Goal: Information Seeking & Learning: Learn about a topic

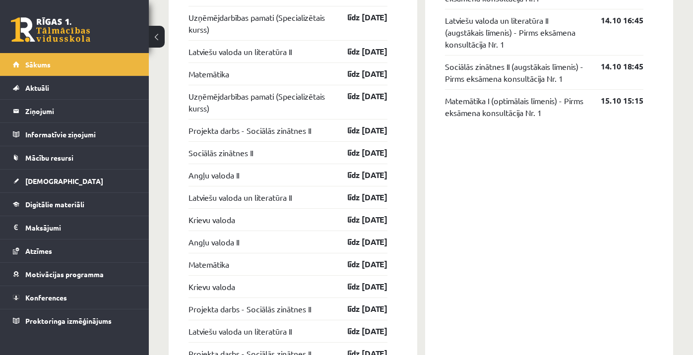
scroll to position [981, 0]
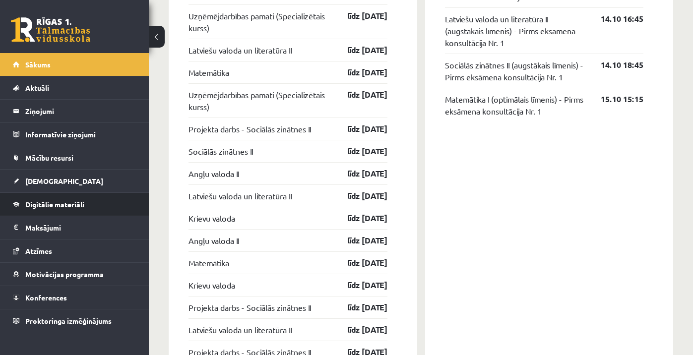
click at [74, 205] on span "Digitālie materiāli" at bounding box center [54, 204] width 59 height 9
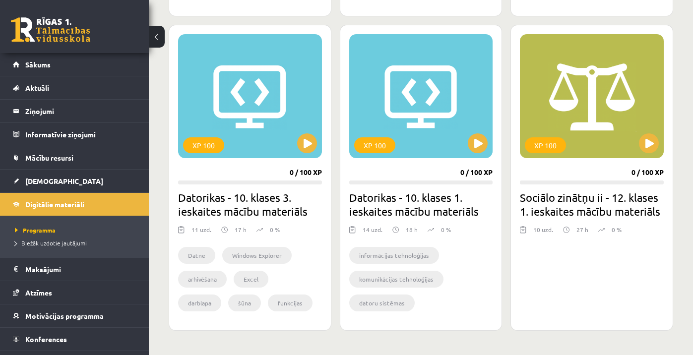
scroll to position [850, 0]
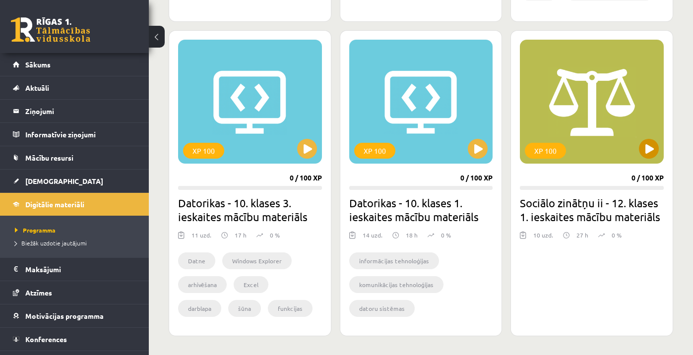
click at [647, 154] on button at bounding box center [649, 149] width 20 height 20
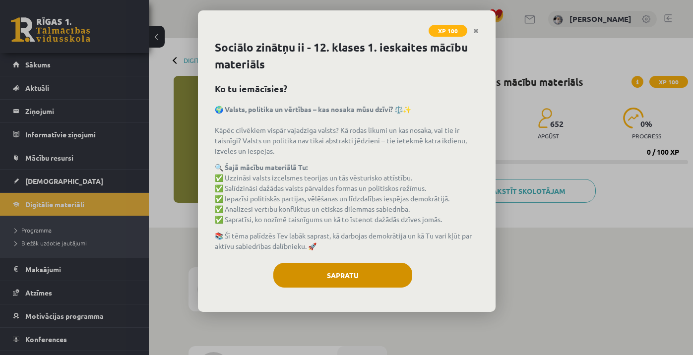
click at [379, 278] on button "Sapratu" at bounding box center [342, 275] width 139 height 25
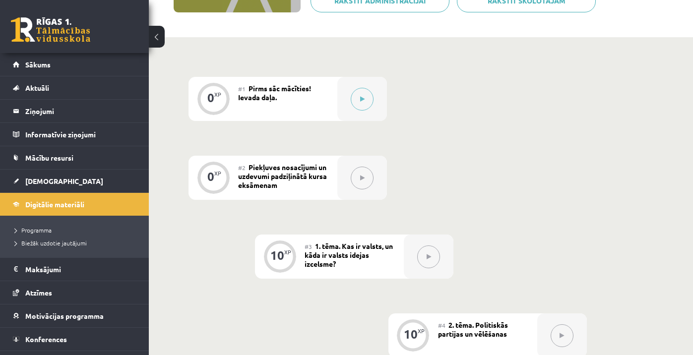
scroll to position [196, 0]
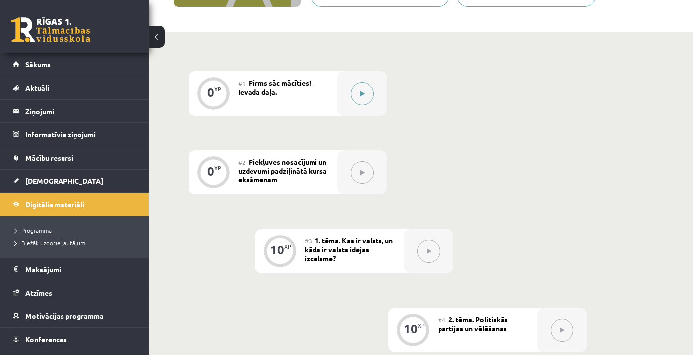
click at [363, 98] on button at bounding box center [362, 93] width 23 height 23
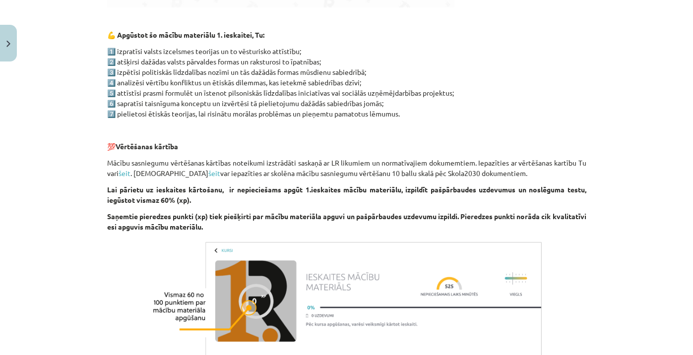
scroll to position [502, 0]
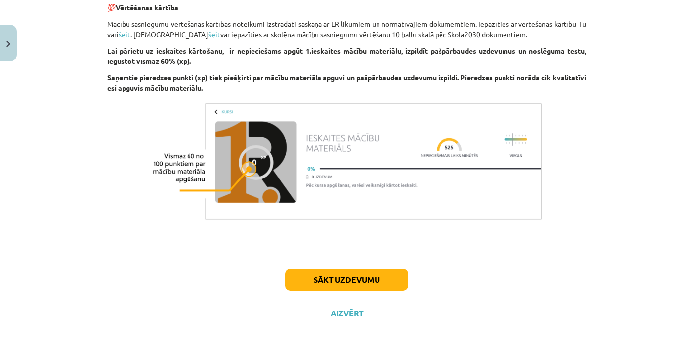
click at [370, 273] on button "Sākt uzdevumu" at bounding box center [346, 280] width 123 height 22
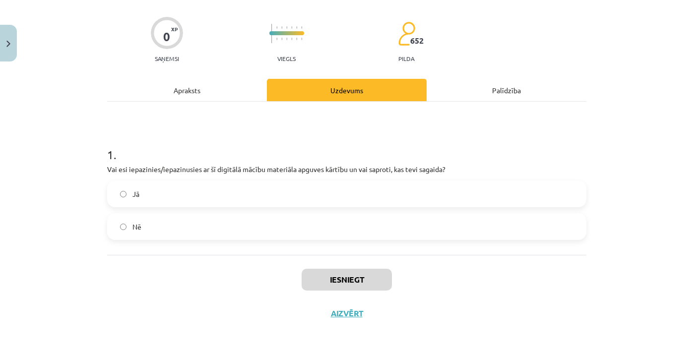
scroll to position [68, 0]
click at [270, 205] on div "Jā" at bounding box center [346, 194] width 479 height 27
click at [249, 199] on label "Jā" at bounding box center [346, 194] width 477 height 25
click at [318, 275] on button "Iesniegt" at bounding box center [347, 280] width 90 height 22
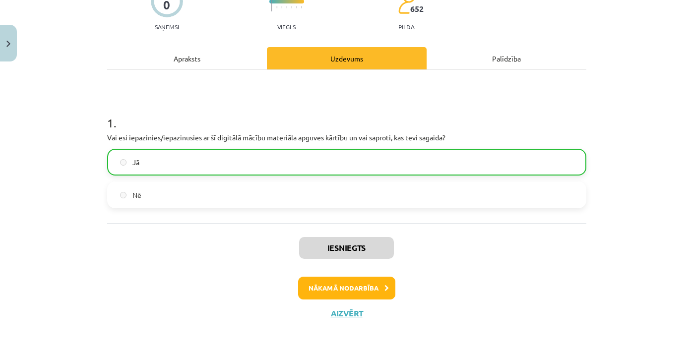
scroll to position [100, 0]
click at [364, 285] on button "Nākamā nodarbība" at bounding box center [346, 288] width 97 height 23
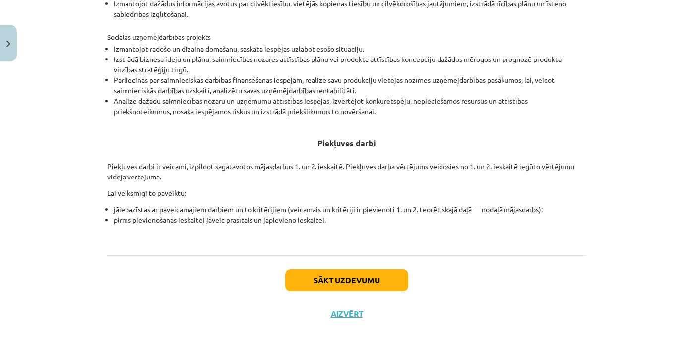
scroll to position [356, 0]
click at [350, 279] on button "Sākt uzdevumu" at bounding box center [346, 281] width 123 height 22
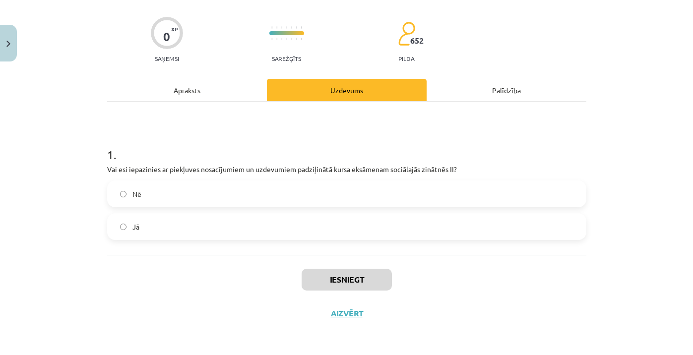
scroll to position [68, 0]
click at [210, 224] on label "Jā" at bounding box center [346, 226] width 477 height 25
click at [335, 281] on button "Iesniegt" at bounding box center [347, 280] width 90 height 22
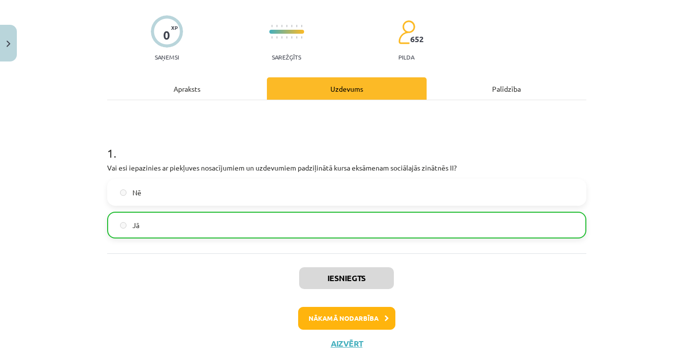
click at [348, 321] on button "Nākamā nodarbība" at bounding box center [346, 318] width 97 height 23
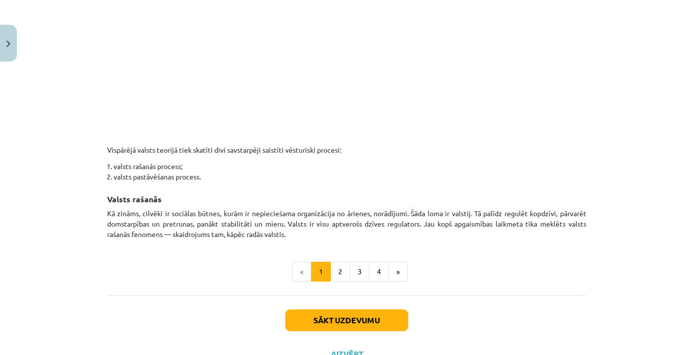
scroll to position [550, 0]
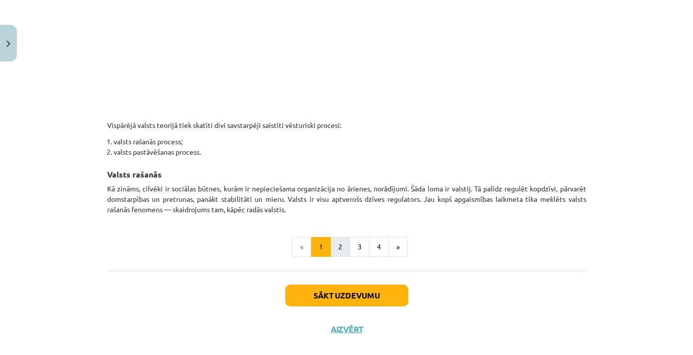
click at [337, 248] on button "2" at bounding box center [340, 247] width 20 height 20
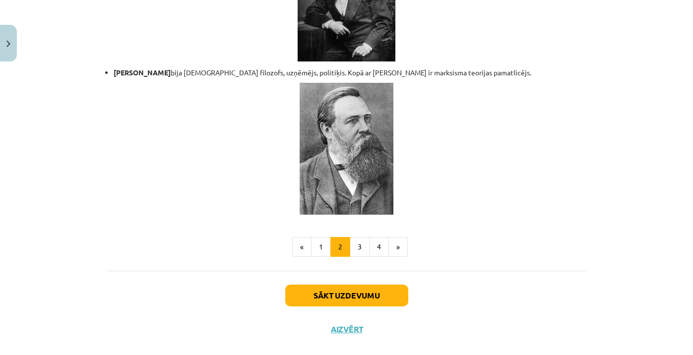
scroll to position [2144, 0]
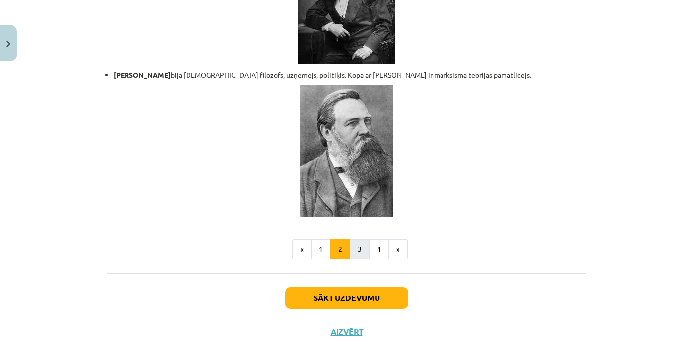
click at [362, 240] on button "3" at bounding box center [360, 250] width 20 height 20
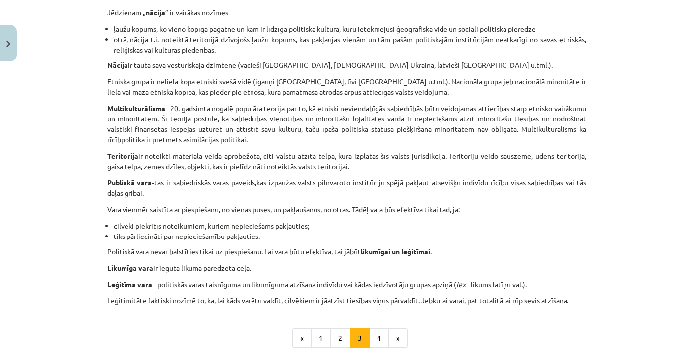
scroll to position [497, 0]
click at [380, 331] on button "4" at bounding box center [379, 337] width 20 height 20
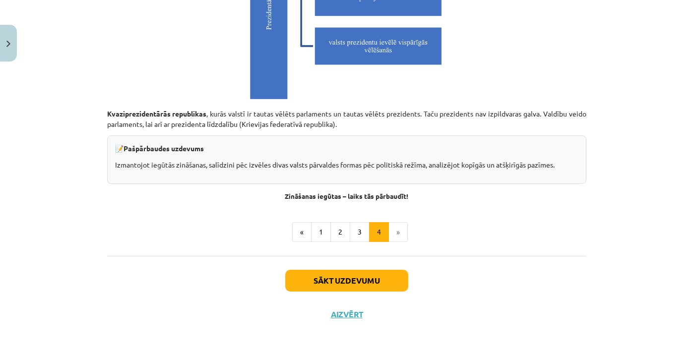
scroll to position [2833, 0]
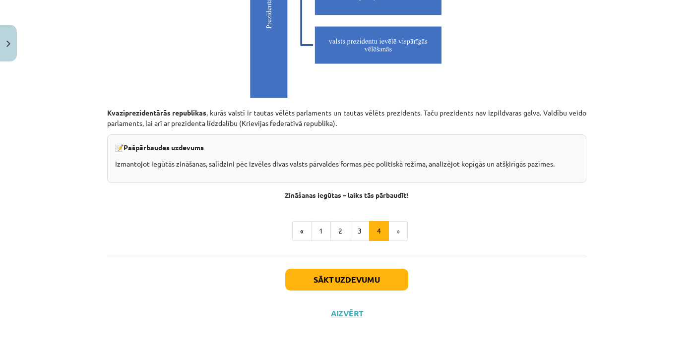
click at [360, 277] on button "Sākt uzdevumu" at bounding box center [346, 280] width 123 height 22
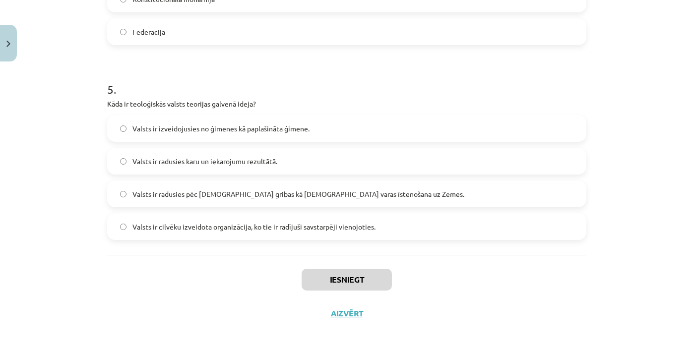
scroll to position [25, 0]
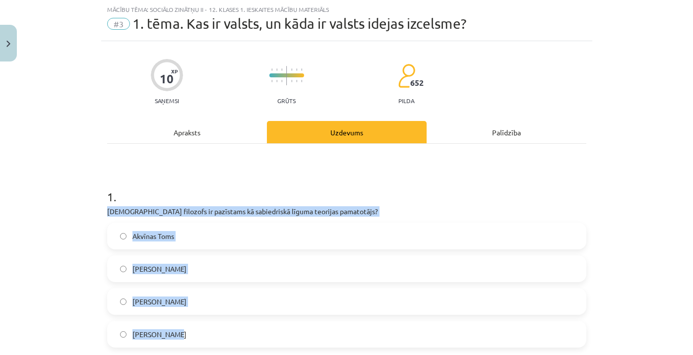
drag, startPoint x: 107, startPoint y: 211, endPoint x: 293, endPoint y: 336, distance: 224.1
click at [293, 336] on div "1 . Kurš filozofs ir pazīstams kā sabiedriskā līguma teorijas pamatotājs? Akvīn…" at bounding box center [346, 260] width 479 height 175
copy div "Kurš filozofs ir pazīstams kā sabiedriskā līguma teorijas pamatotājs? Akvīnas T…"
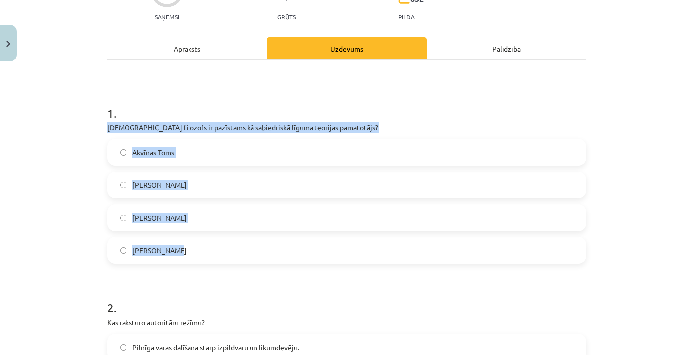
scroll to position [144, 0]
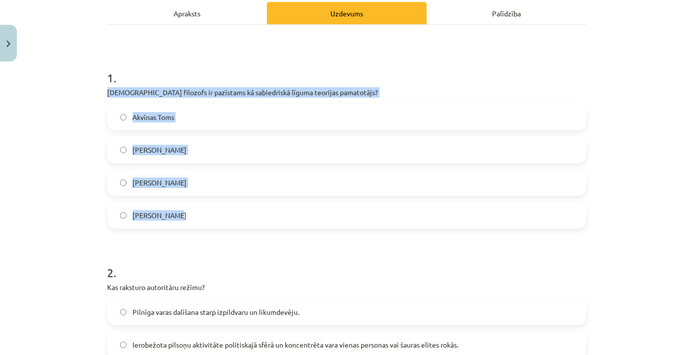
click at [184, 219] on label "Tomass Hobss" at bounding box center [346, 215] width 477 height 25
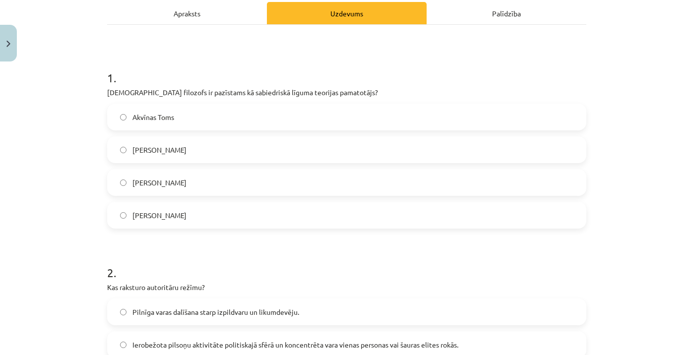
click at [187, 252] on h1 "2 ." at bounding box center [346, 263] width 479 height 31
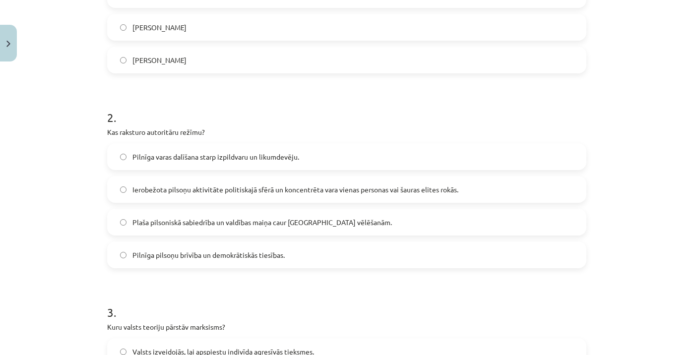
scroll to position [302, 0]
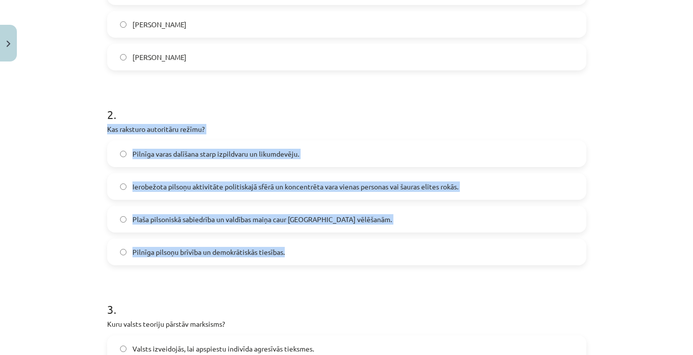
drag, startPoint x: 106, startPoint y: 129, endPoint x: 327, endPoint y: 258, distance: 255.8
click at [327, 258] on div "10 XP Saņemsi Grūts 652 pilda Apraksts Uzdevums Palīdzība 1 . Kurš filozofs ir …" at bounding box center [346, 352] width 491 height 1176
copy div "Kas raksturo autoritāru režīmu? Pilnīga varas dalīšana starp izpildvaru un liku…"
click at [143, 187] on span "Ierobežota pilsoņu aktivitāte politiskajā sfērā un koncentrēta vara vienas pers…" at bounding box center [295, 187] width 326 height 10
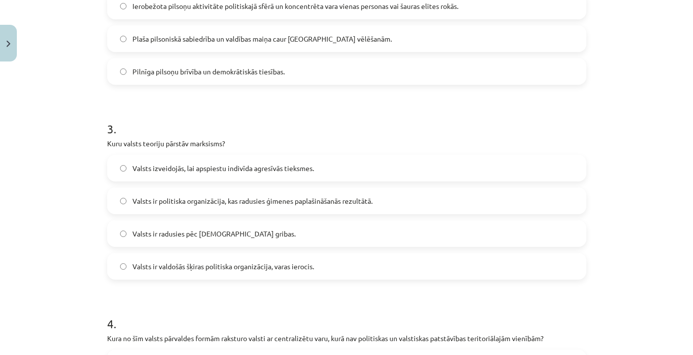
scroll to position [524, 0]
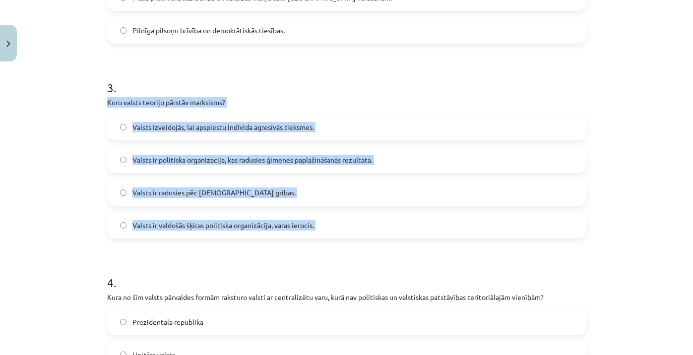
drag, startPoint x: 107, startPoint y: 104, endPoint x: 355, endPoint y: 240, distance: 282.8
click at [356, 240] on form "1 . Kurš filozofs ir pazīstams kā sabiedriskā līguma teorijas pamatotājs? Akvīn…" at bounding box center [346, 151] width 479 height 955
copy div "Kuru valsts teoriju pārstāv marksisms? Valsts izveidojās, lai apspiestu indivīd…"
click at [135, 229] on span "Valsts ir valdošās šķiras politiska organizācija, varas ierocis." at bounding box center [223, 225] width 182 height 10
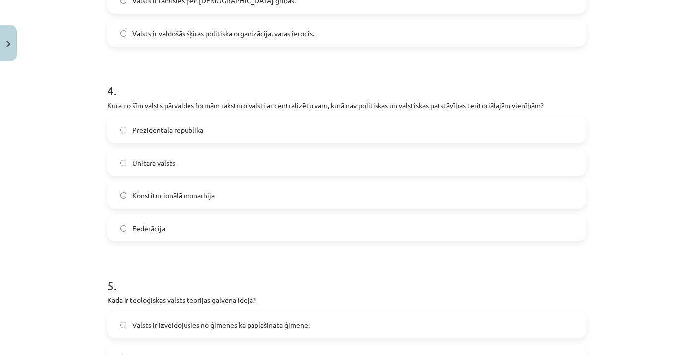
scroll to position [719, 0]
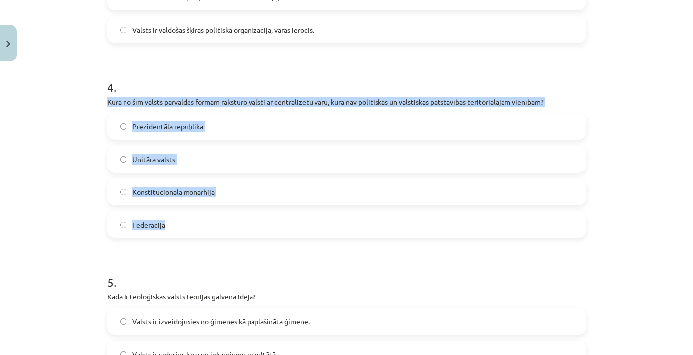
drag, startPoint x: 106, startPoint y: 101, endPoint x: 209, endPoint y: 227, distance: 162.9
copy div "Kura no šīm valsts pārvaldes formām raksturo valsti ar centralizētu varu, kurā …"
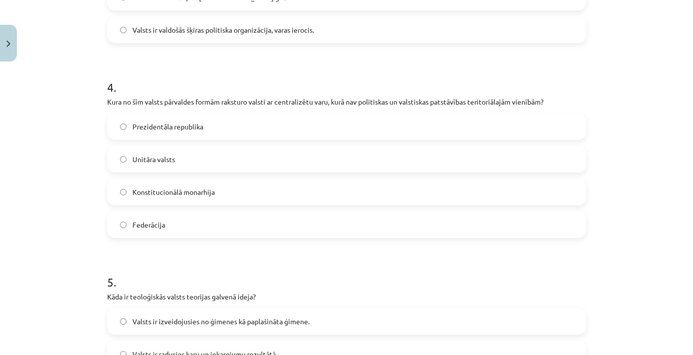
click at [165, 153] on label "Unitāra valsts" at bounding box center [346, 159] width 477 height 25
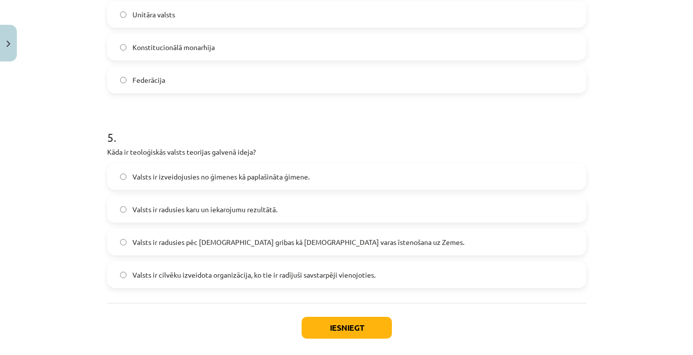
scroll to position [874, 0]
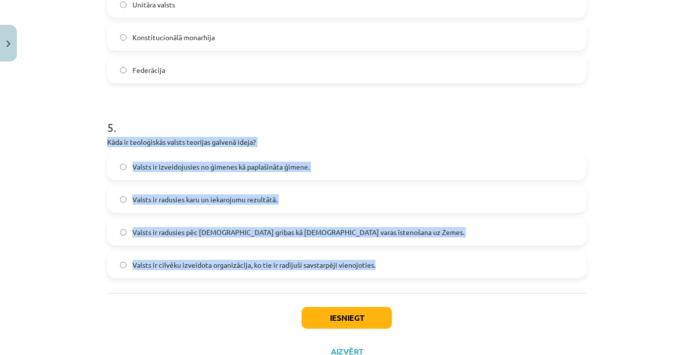
drag, startPoint x: 108, startPoint y: 140, endPoint x: 418, endPoint y: 271, distance: 336.3
click at [418, 271] on div "5 . Kāda ir teoloģiskās valsts teorijas galvenā ideja? Valsts ir izveidojusies …" at bounding box center [346, 190] width 479 height 175
copy div "Kāda ir teoloģiskās valsts teorijas galvenā ideja? Valsts ir izveidojusies no ģ…"
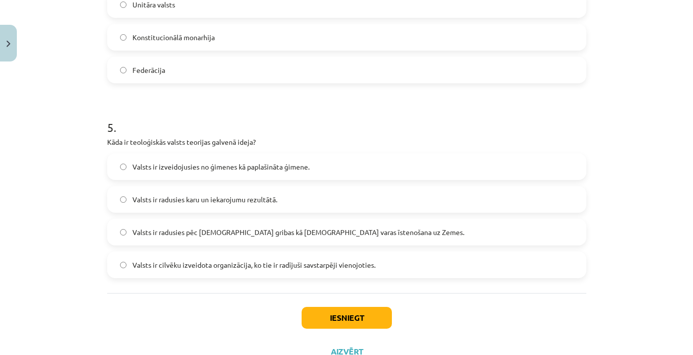
click at [183, 220] on label "Valsts ir radusies pēc Dieva gribas kā dievišķās varas īstenošana uz Zemes." at bounding box center [346, 232] width 477 height 25
click at [334, 327] on button "Iesniegt" at bounding box center [347, 318] width 90 height 22
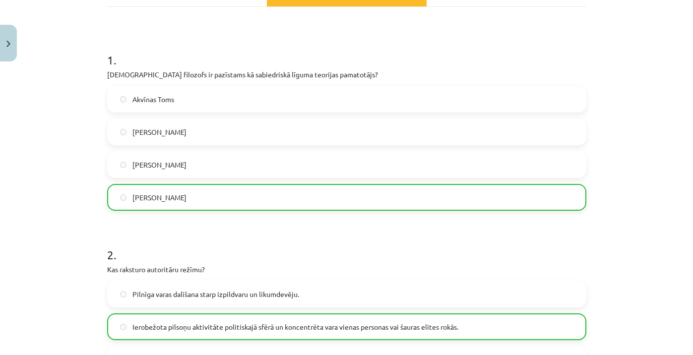
scroll to position [156, 0]
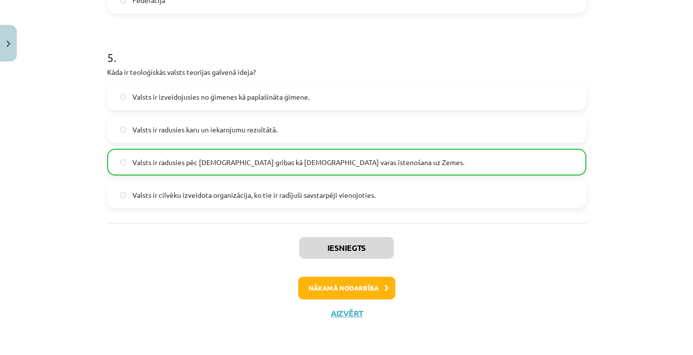
click at [373, 290] on button "Nākamā nodarbība" at bounding box center [346, 288] width 97 height 23
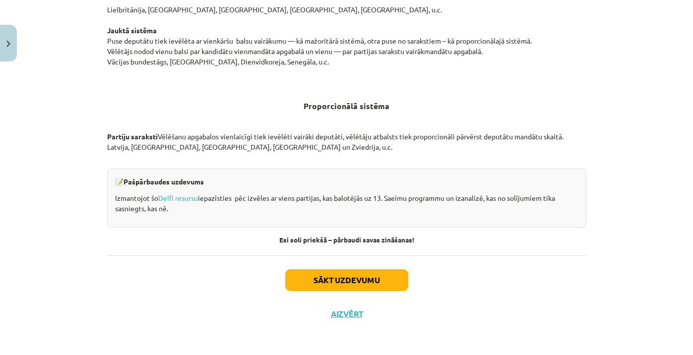
scroll to position [1032, 0]
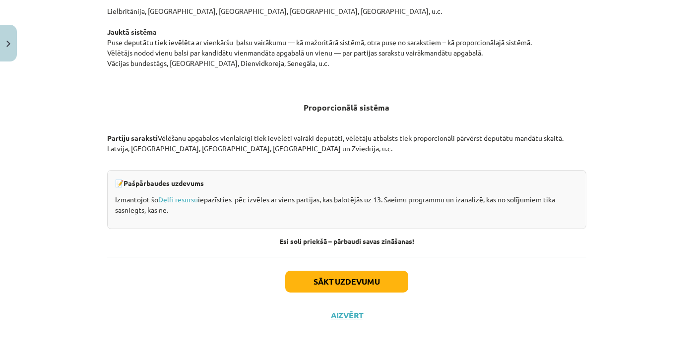
click at [370, 279] on button "Sākt uzdevumu" at bounding box center [346, 282] width 123 height 22
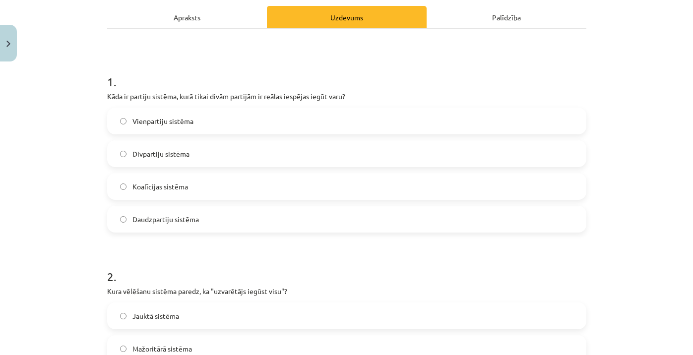
scroll to position [141, 0]
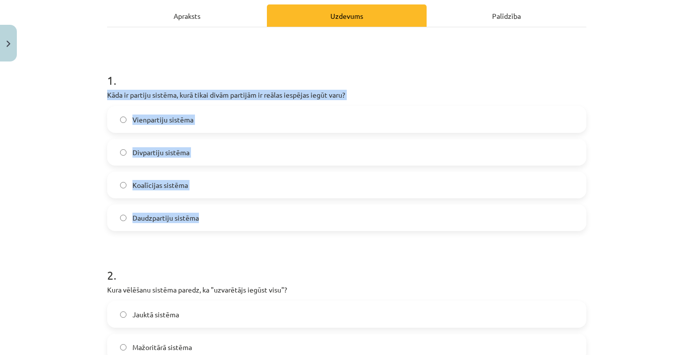
drag, startPoint x: 106, startPoint y: 93, endPoint x: 218, endPoint y: 222, distance: 170.9
copy div "Kāda ir partiju sistēma, kurā tikai divām partijām ir reālas iespējas iegūt var…"
click at [141, 152] on span "Divpartiju sistēma" at bounding box center [160, 152] width 57 height 10
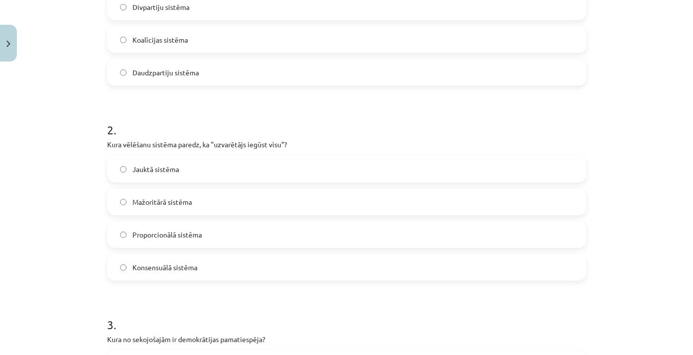
scroll to position [293, 0]
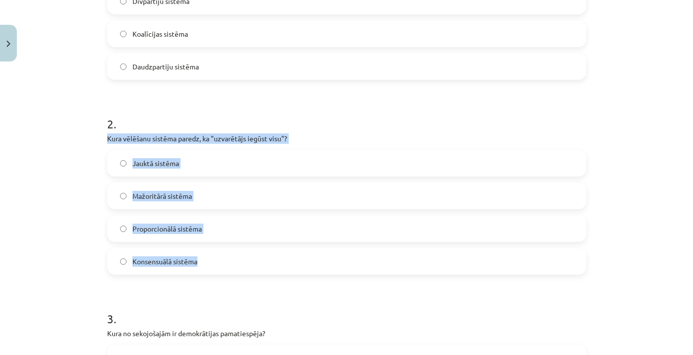
drag, startPoint x: 108, startPoint y: 137, endPoint x: 261, endPoint y: 270, distance: 202.9
click at [261, 270] on div "2 . Kura vēlēšanu sistēma paredz, ka "uzvarētājs iegūst visu"? Jauktā sistēma M…" at bounding box center [346, 187] width 479 height 175
copy div "Kura vēlēšanu sistēma paredz, ka "uzvarētājs iegūst visu"? Jauktā sistēma Mažor…"
click at [141, 196] on span "Mažoritārā sistēma" at bounding box center [162, 196] width 60 height 10
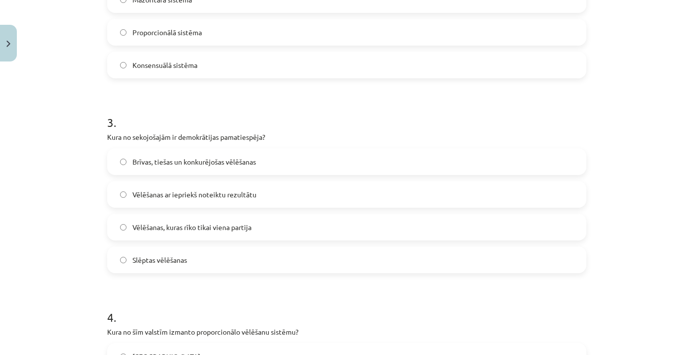
scroll to position [511, 0]
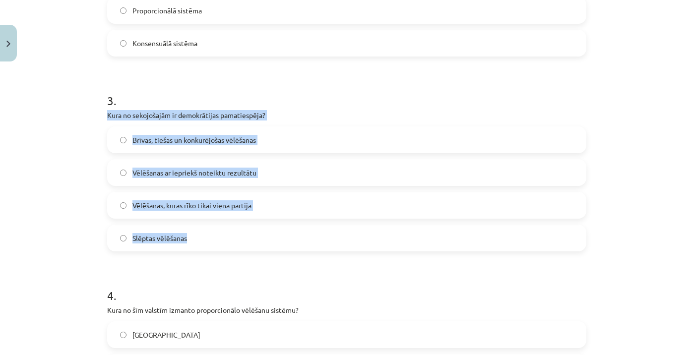
drag, startPoint x: 107, startPoint y: 115, endPoint x: 210, endPoint y: 240, distance: 162.1
click at [210, 240] on div "3 . Kura no sekojošajām ir demokrātijas pamatiespēja? Brīvas, tiešas un konkurē…" at bounding box center [346, 163] width 479 height 175
copy div "Kura no sekojošajām ir demokrātijas pamatiespēja? Brīvas, tiešas un konkurējoša…"
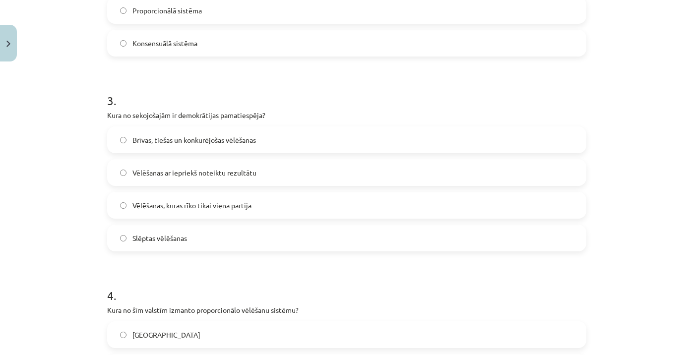
click at [159, 137] on span "Brīvas, tiešas un konkurējošas vēlēšanas" at bounding box center [193, 140] width 123 height 10
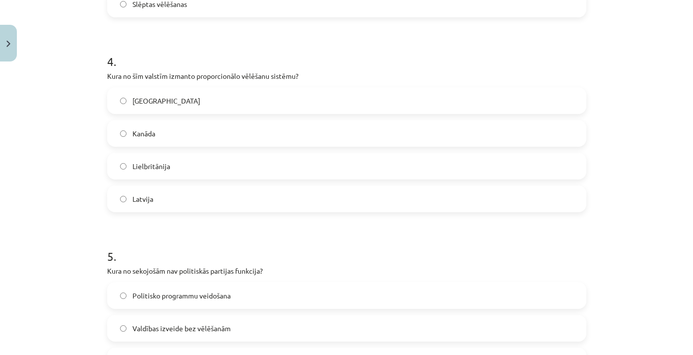
scroll to position [766, 0]
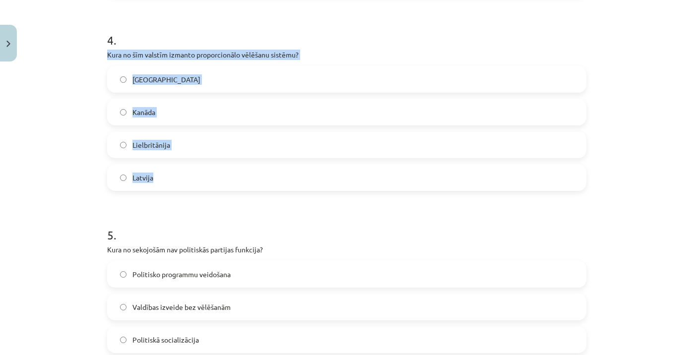
drag, startPoint x: 107, startPoint y: 56, endPoint x: 207, endPoint y: 185, distance: 163.0
click at [207, 185] on div "4 . Kura no šīm valstīm izmanto proporcionālo vēlēšanu sistēmu? ASV Kanāda Liel…" at bounding box center [346, 103] width 479 height 175
copy div "Kura no šīm valstīm izmanto proporcionālo vēlēšanu sistēmu? ASV Kanāda Lielbrit…"
click at [156, 183] on label "Latvija" at bounding box center [346, 177] width 477 height 25
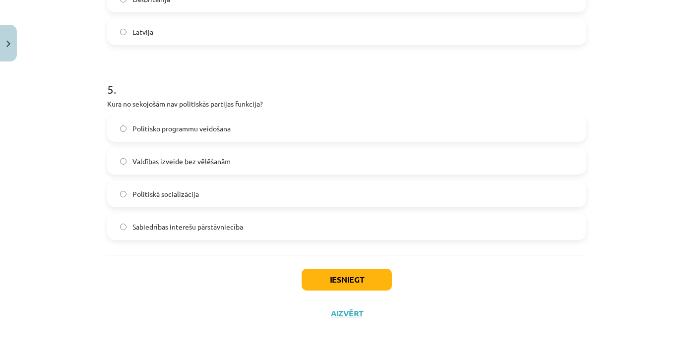
scroll to position [914, 0]
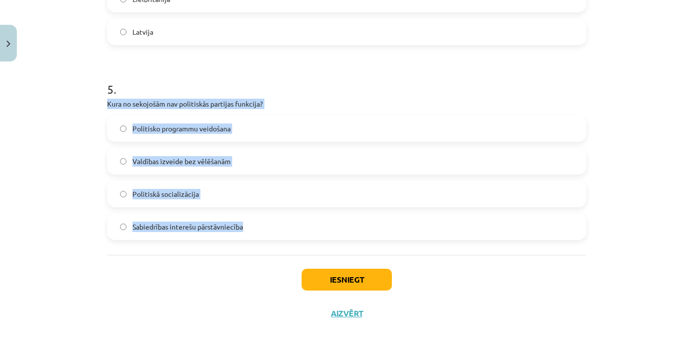
drag, startPoint x: 107, startPoint y: 103, endPoint x: 282, endPoint y: 232, distance: 217.1
click at [282, 232] on div "5 . Kura no sekojošām nav politiskās partijas funkcija? Politisko programmu vei…" at bounding box center [346, 152] width 479 height 175
copy div "Kura no sekojošām nav politiskās partijas funkcija? Politisko programmu veidoša…"
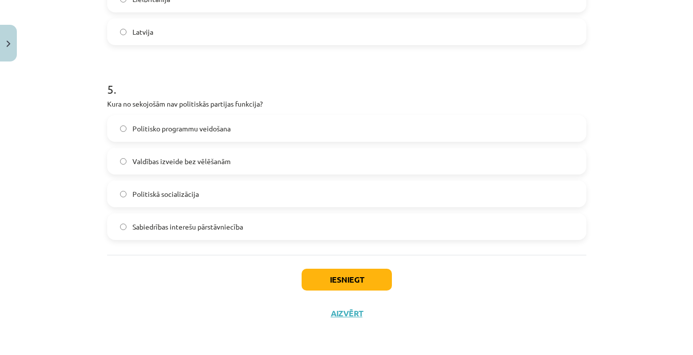
click at [168, 159] on span "Valdības izveide bez vēlēšanām" at bounding box center [181, 161] width 98 height 10
click at [323, 280] on button "Iesniegt" at bounding box center [347, 280] width 90 height 22
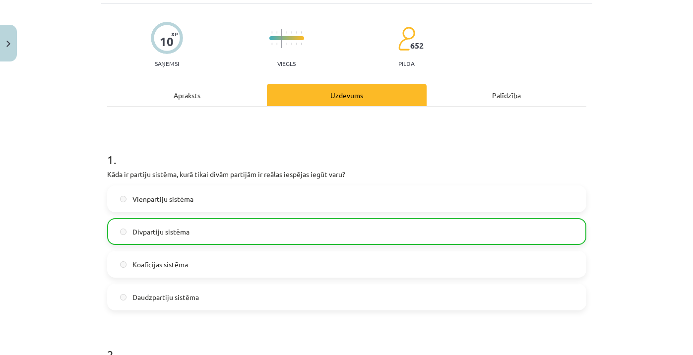
scroll to position [66, 0]
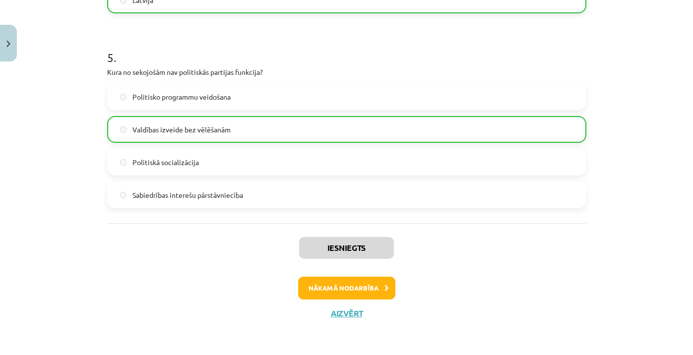
click at [367, 287] on button "Nākamā nodarbība" at bounding box center [346, 288] width 97 height 23
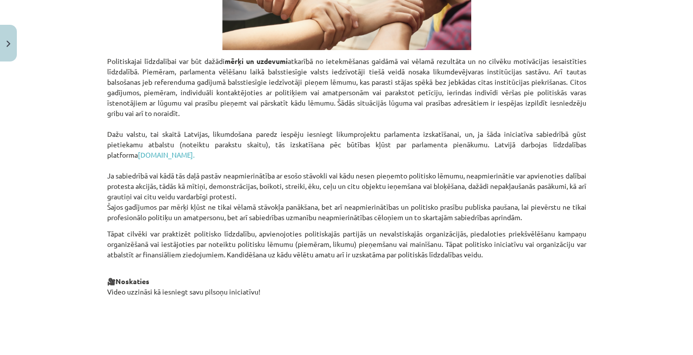
scroll to position [531, 0]
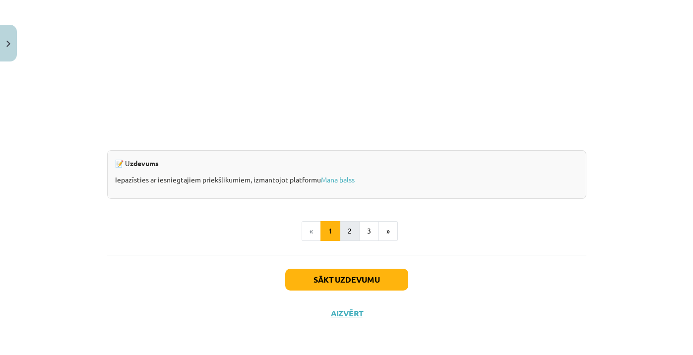
click at [343, 234] on button "2" at bounding box center [350, 231] width 20 height 20
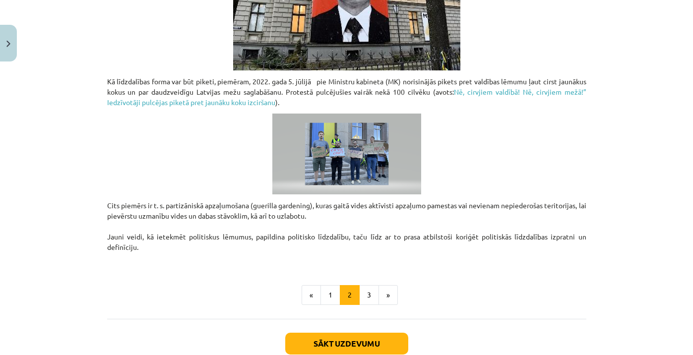
scroll to position [720, 0]
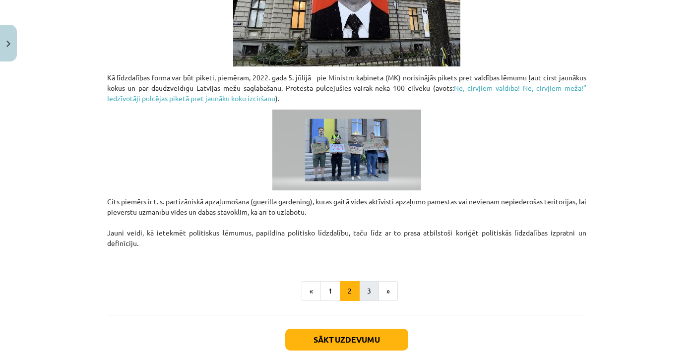
click at [373, 288] on button "3" at bounding box center [369, 291] width 20 height 20
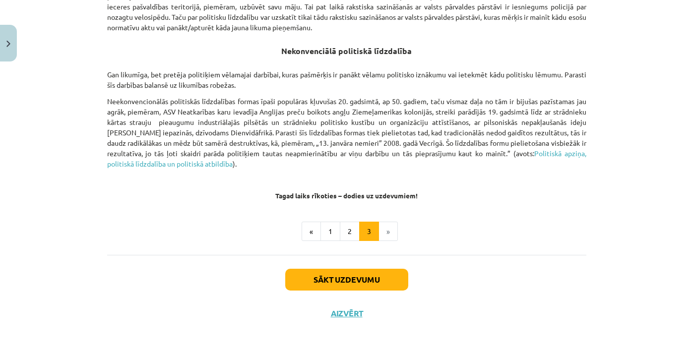
scroll to position [699, 0]
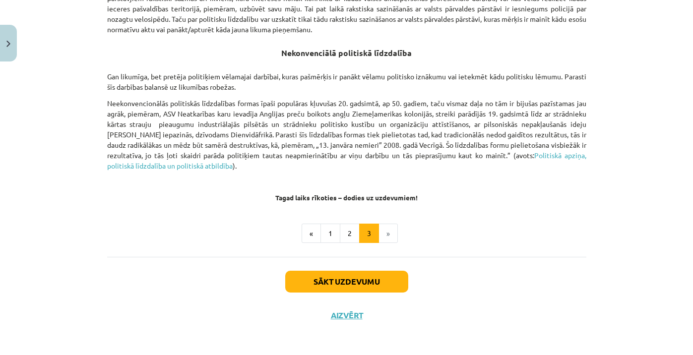
click at [379, 285] on button "Sākt uzdevumu" at bounding box center [346, 282] width 123 height 22
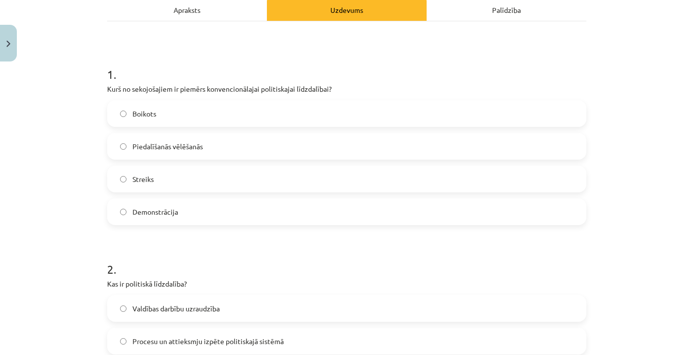
scroll to position [148, 0]
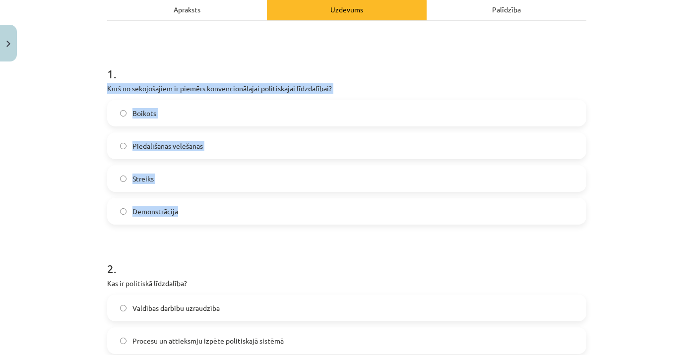
drag, startPoint x: 108, startPoint y: 86, endPoint x: 231, endPoint y: 209, distance: 173.6
click at [231, 209] on div "1 . Kurš no sekojošajiem ir piemērs konvencionālajai politiskajai līdzdalībai? …" at bounding box center [346, 137] width 479 height 175
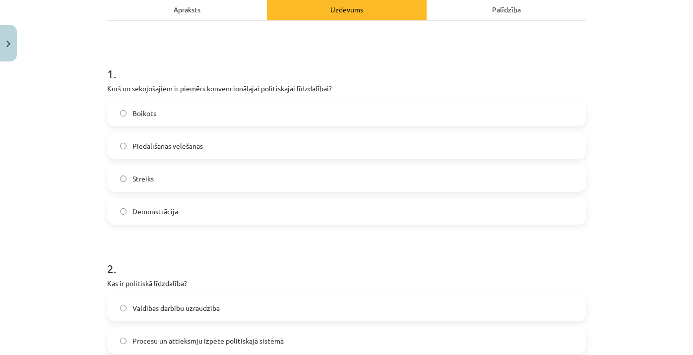
click at [146, 147] on span "Piedalīšanās vēlēšanās" at bounding box center [167, 146] width 70 height 10
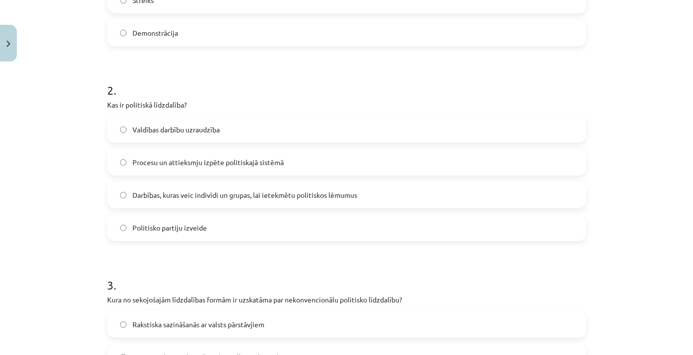
scroll to position [328, 0]
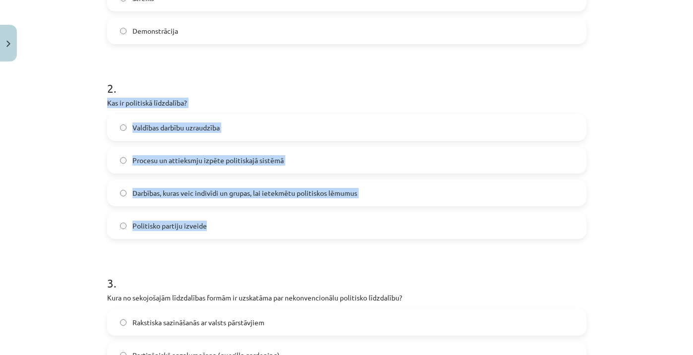
drag, startPoint x: 107, startPoint y: 102, endPoint x: 248, endPoint y: 230, distance: 190.7
click at [248, 230] on div "2 . Kas ir politiskā līdzdalība? Valdības darbību uzraudzība Procesu un attieks…" at bounding box center [346, 151] width 479 height 175
click at [135, 194] on span "Darbības, kuras veic indivīdi un grupas, lai ietekmētu politiskos lēmumus" at bounding box center [244, 193] width 225 height 10
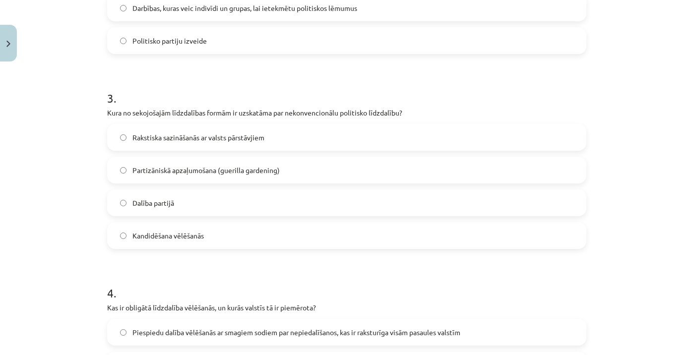
scroll to position [526, 0]
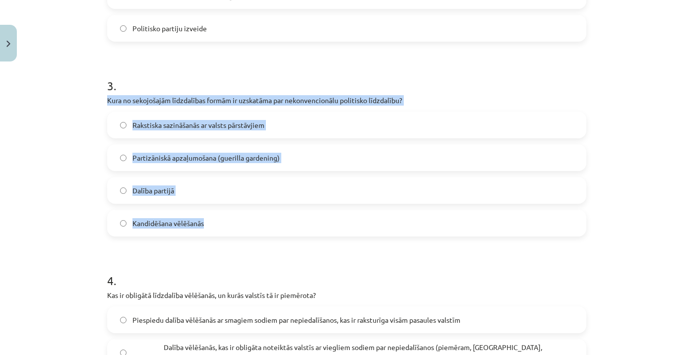
drag, startPoint x: 107, startPoint y: 98, endPoint x: 233, endPoint y: 226, distance: 179.6
click at [233, 226] on div "3 . Kura no sekojošajām līdzdalības formām ir uzskatāma par nekonvencionālu pol…" at bounding box center [346, 148] width 479 height 175
click at [170, 157] on span "Partizāniskā apzaļumošana (guerilla gardening)" at bounding box center [205, 158] width 147 height 10
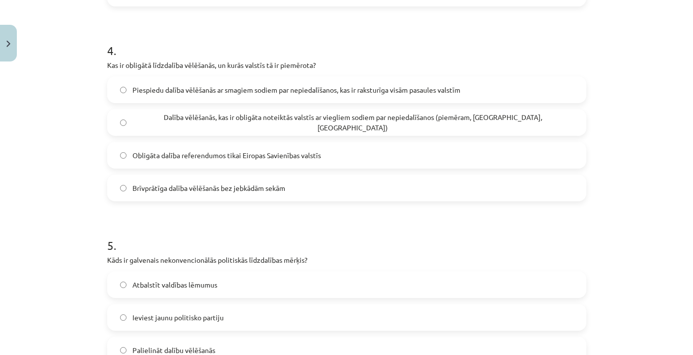
scroll to position [760, 0]
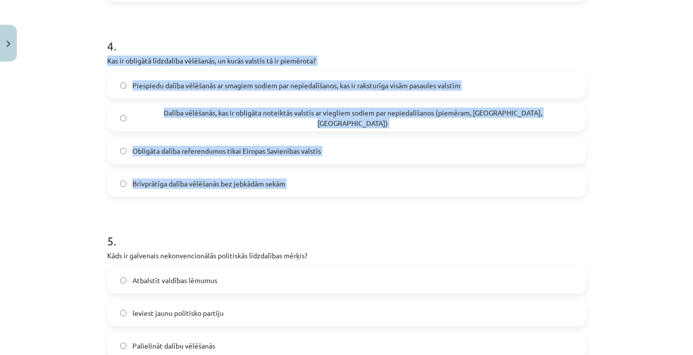
drag, startPoint x: 106, startPoint y: 60, endPoint x: 313, endPoint y: 204, distance: 252.6
click at [163, 116] on span "Dalība vēlēšanās, kas ir obligāta noteiktās valstīs ar viegliem sodiem par nepi…" at bounding box center [352, 118] width 441 height 21
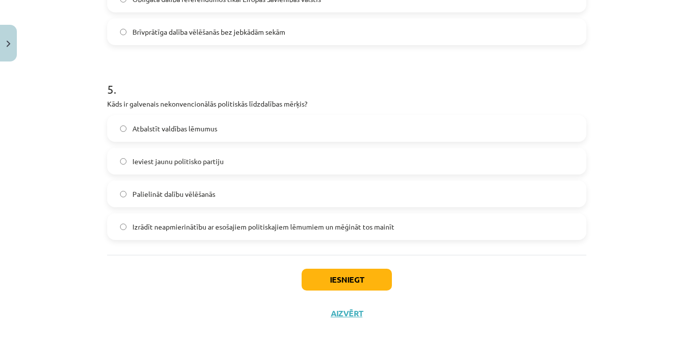
scroll to position [914, 0]
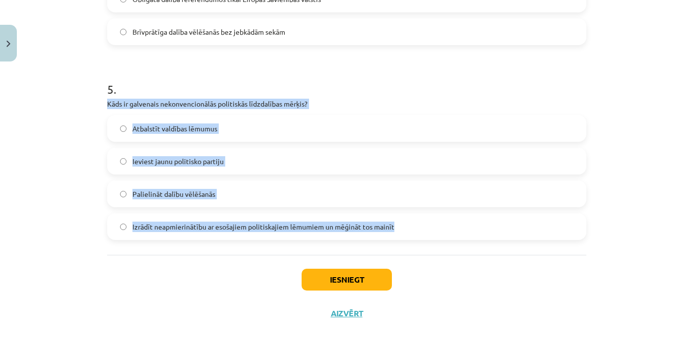
drag, startPoint x: 108, startPoint y: 103, endPoint x: 398, endPoint y: 245, distance: 323.4
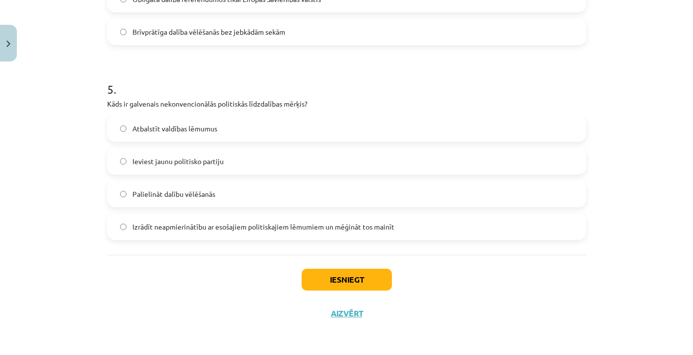
click at [165, 214] on label "Izrādīt neapmierinātību ar esošajiem politiskajiem lēmumiem un mēģināt tos main…" at bounding box center [346, 226] width 477 height 25
click at [387, 281] on button "Iesniegt" at bounding box center [347, 280] width 90 height 22
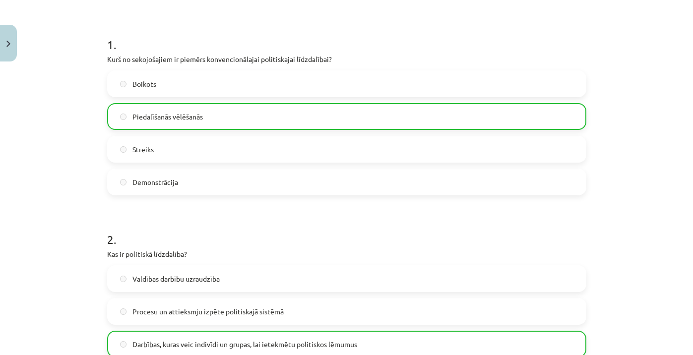
scroll to position [158, 0]
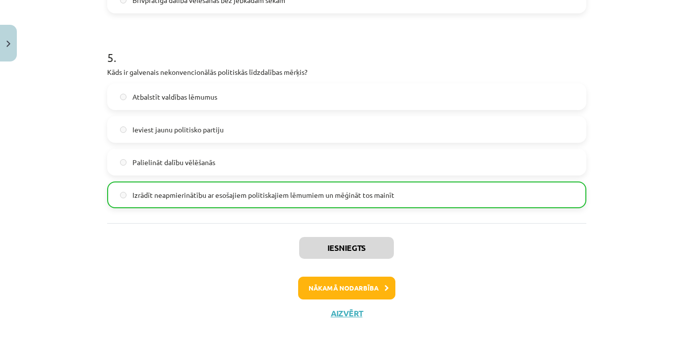
click at [375, 277] on button "Nākamā nodarbība" at bounding box center [346, 288] width 97 height 23
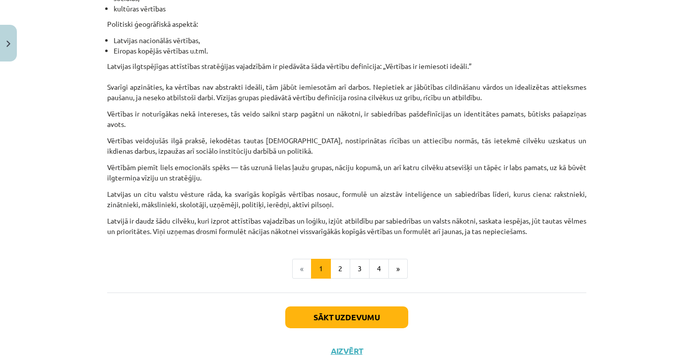
scroll to position [580, 0]
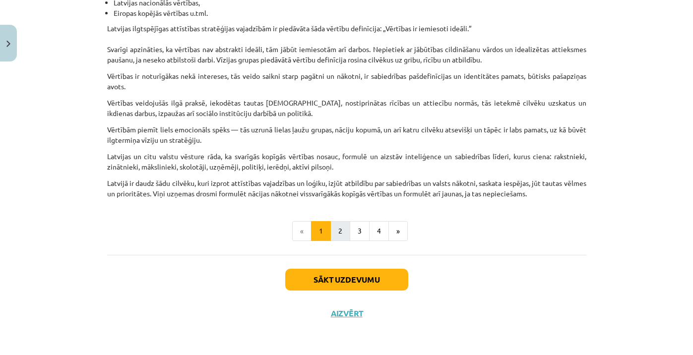
click at [336, 235] on button "2" at bounding box center [340, 231] width 20 height 20
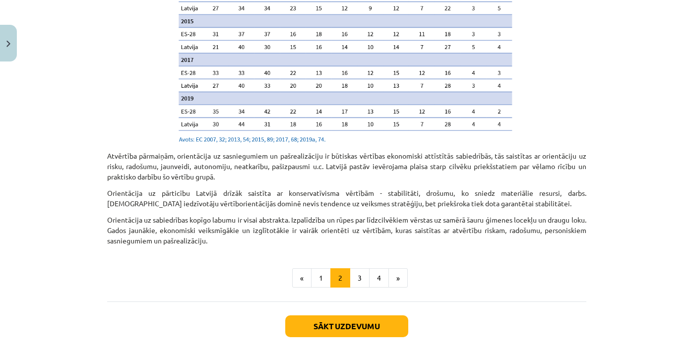
scroll to position [1033, 0]
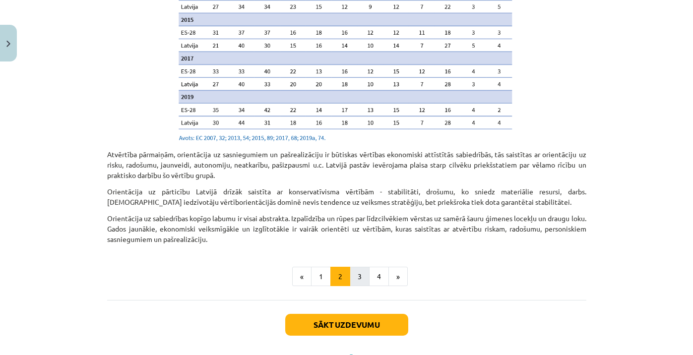
click at [363, 267] on button "3" at bounding box center [360, 277] width 20 height 20
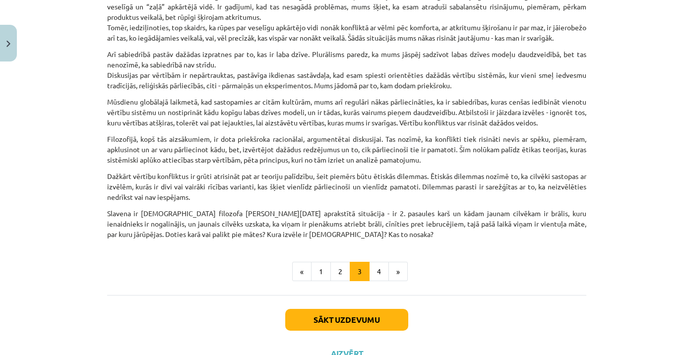
scroll to position [318, 0]
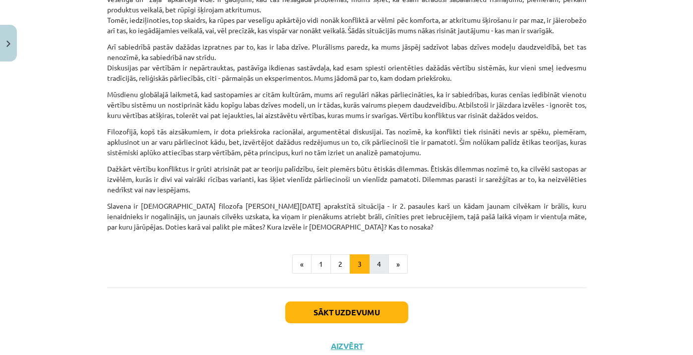
click at [374, 273] on button "4" at bounding box center [379, 264] width 20 height 20
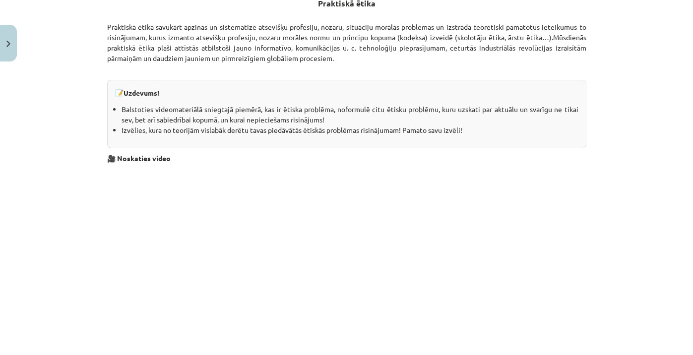
scroll to position [2680, 0]
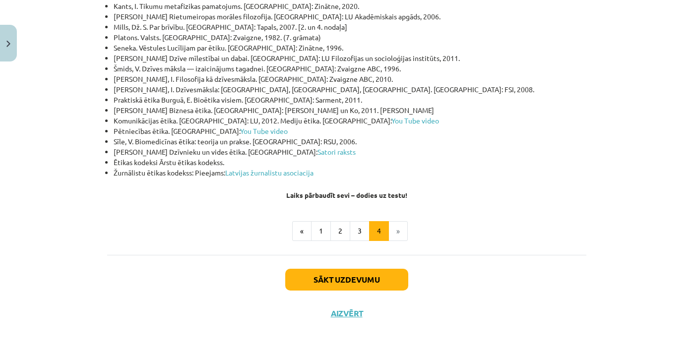
click at [385, 284] on button "Sākt uzdevumu" at bounding box center [346, 280] width 123 height 22
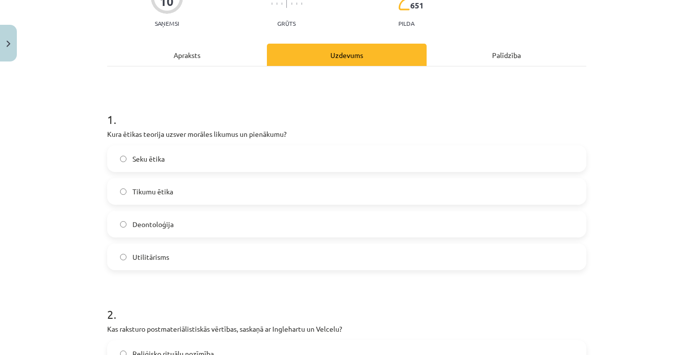
scroll to position [114, 0]
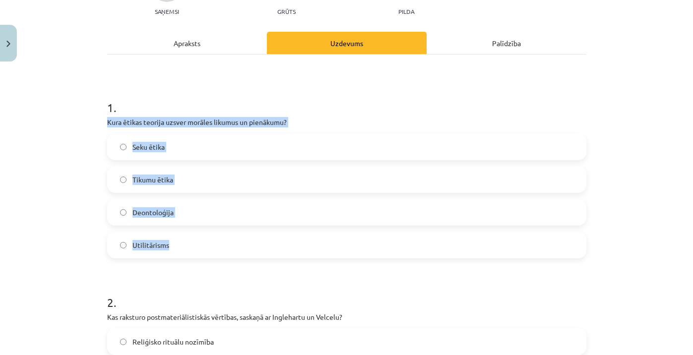
drag, startPoint x: 107, startPoint y: 122, endPoint x: 206, endPoint y: 246, distance: 158.4
click at [206, 246] on div "1 . Kura ētikas teorija uzsver morāles likumus un pienākumu? Seku ētika Tikumu …" at bounding box center [346, 170] width 479 height 175
click at [142, 209] on span "Deontoloģija" at bounding box center [152, 212] width 41 height 10
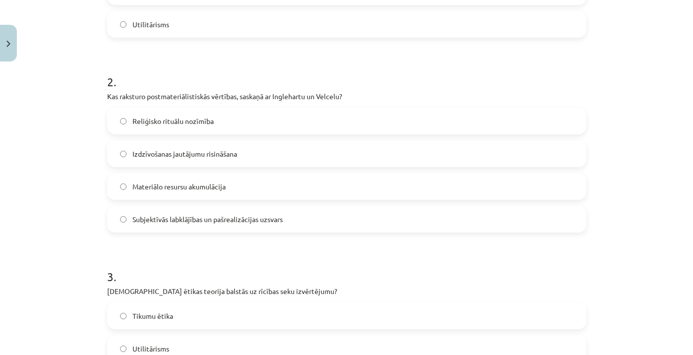
scroll to position [368, 0]
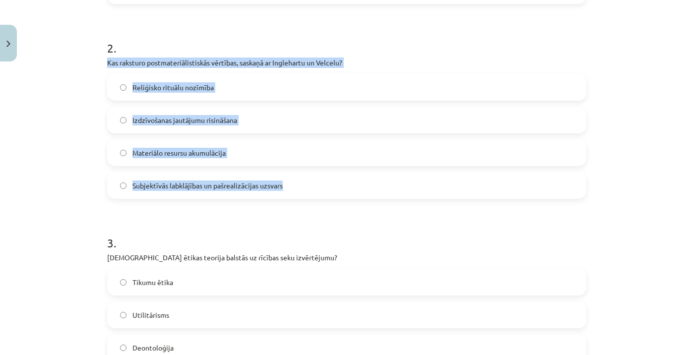
drag, startPoint x: 107, startPoint y: 62, endPoint x: 310, endPoint y: 184, distance: 237.3
click at [310, 184] on div "2 . Kas raksturo postmateriālistiskās vērtības, saskaņā ar Inglehartu un Velcel…" at bounding box center [346, 111] width 479 height 175
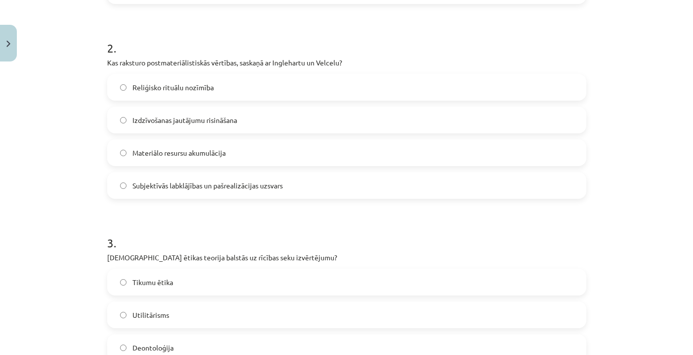
click at [139, 178] on label "Subjektīvās labklājības un pašrealizācijas uzsvars" at bounding box center [346, 185] width 477 height 25
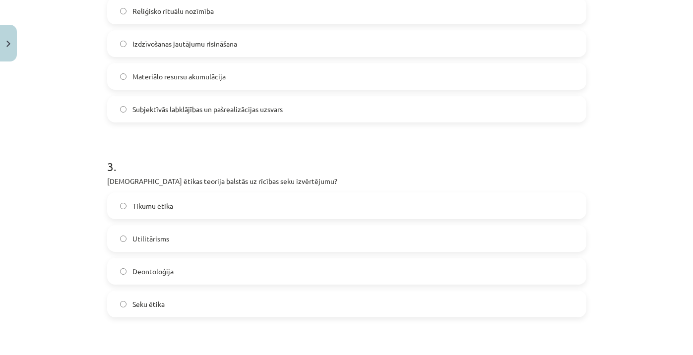
scroll to position [455, 0]
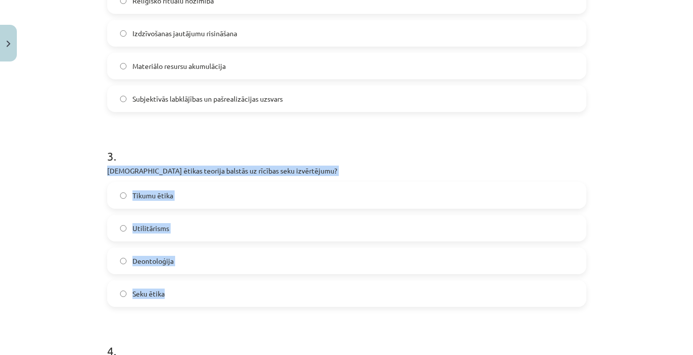
drag, startPoint x: 106, startPoint y: 170, endPoint x: 215, endPoint y: 293, distance: 164.8
click at [215, 293] on div "10 XP Saņemsi Grūts 651 pilda Apraksts Uzdevums Palīdzība 1 . Kura ētikas teori…" at bounding box center [346, 199] width 491 height 1176
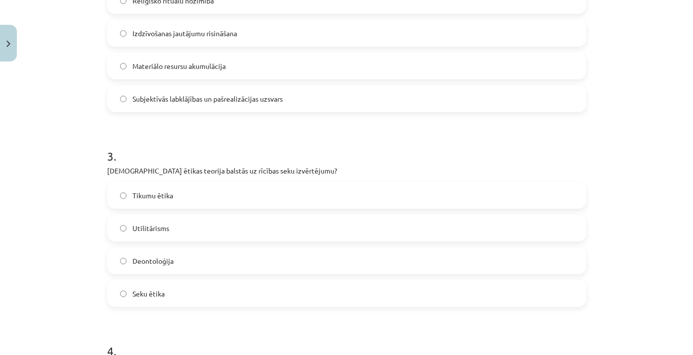
click at [144, 291] on span "Seku ētika" at bounding box center [148, 294] width 32 height 10
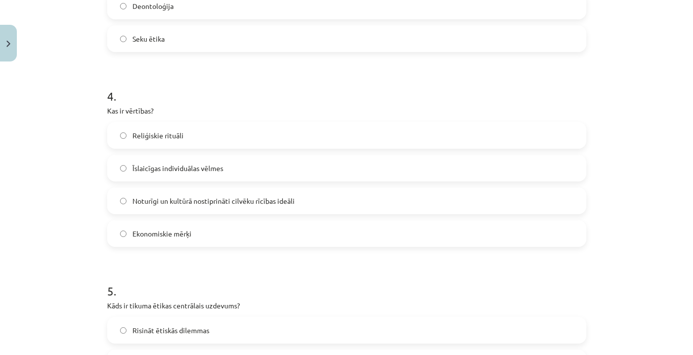
scroll to position [721, 0]
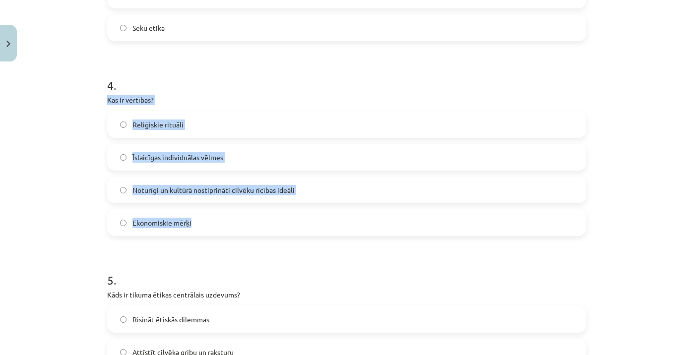
drag, startPoint x: 107, startPoint y: 100, endPoint x: 234, endPoint y: 228, distance: 179.9
click at [234, 228] on div "4 . Kas ir vērtības? Reliģiskie rituāli Īslaicīgas individuālas vēlmes Noturīgi…" at bounding box center [346, 148] width 479 height 175
click at [147, 190] on span "Noturīgi un kultūrā nostiprināti cilvēku rīcības ideāli" at bounding box center [213, 190] width 162 height 10
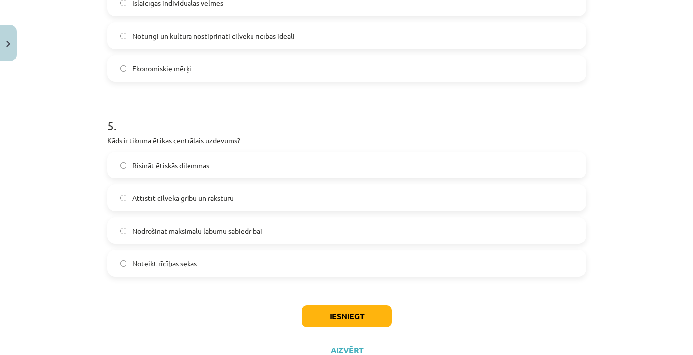
scroll to position [884, 0]
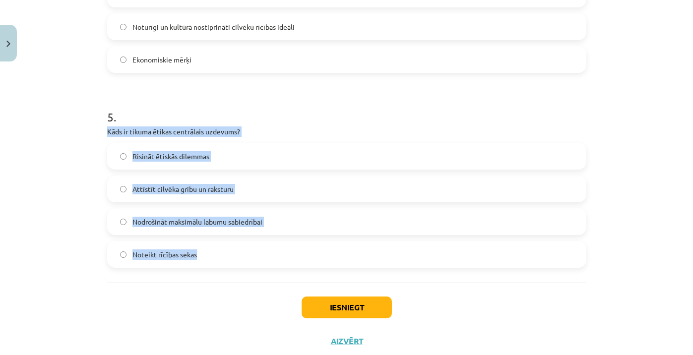
drag, startPoint x: 108, startPoint y: 130, endPoint x: 234, endPoint y: 268, distance: 187.1
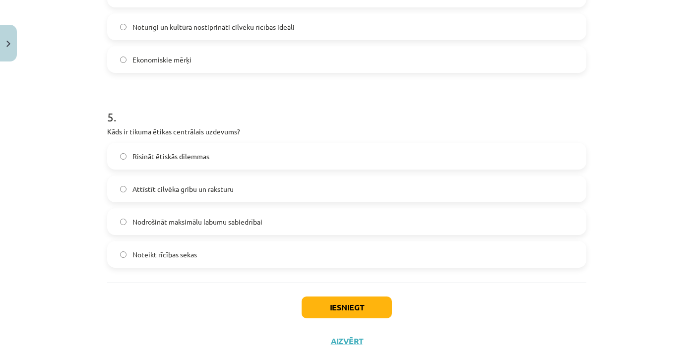
click at [148, 188] on span "Attīstīt cilvēka gribu un raksturu" at bounding box center [182, 189] width 101 height 10
click at [335, 305] on button "Iesniegt" at bounding box center [347, 308] width 90 height 22
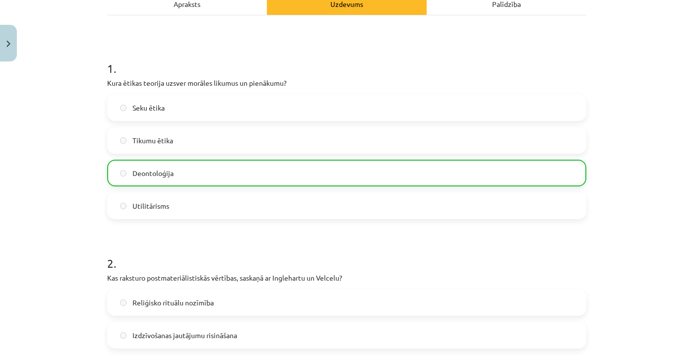
scroll to position [149, 0]
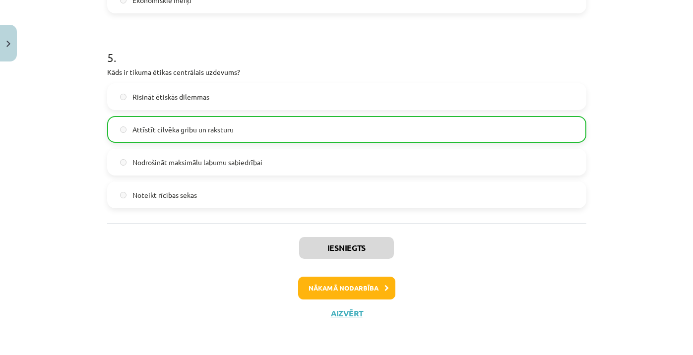
click at [373, 287] on button "Nākamā nodarbība" at bounding box center [346, 288] width 97 height 23
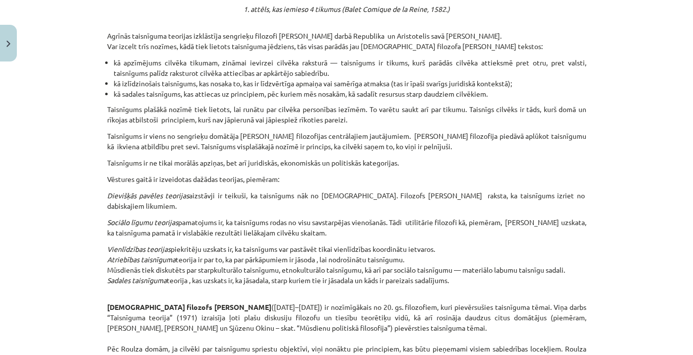
scroll to position [704, 0]
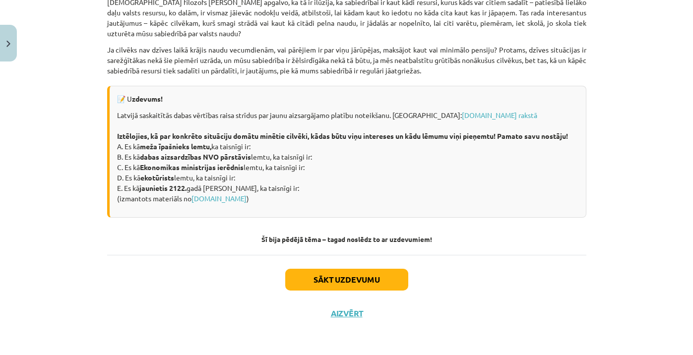
click at [390, 273] on button "Sākt uzdevumu" at bounding box center [346, 280] width 123 height 22
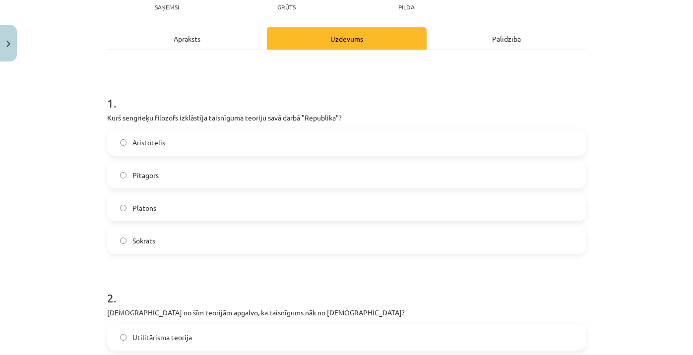
scroll to position [120, 0]
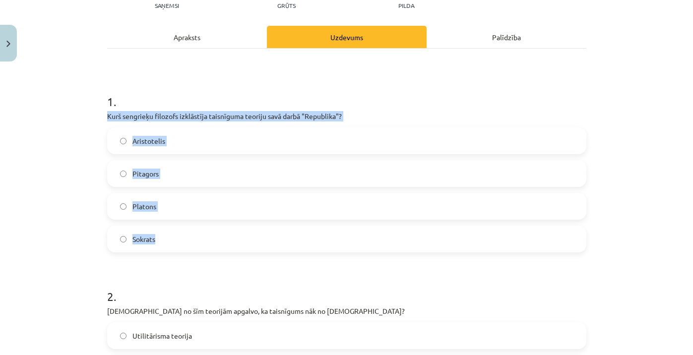
drag, startPoint x: 106, startPoint y: 117, endPoint x: 195, endPoint y: 247, distance: 157.8
click at [138, 206] on span "Platons" at bounding box center [144, 206] width 24 height 10
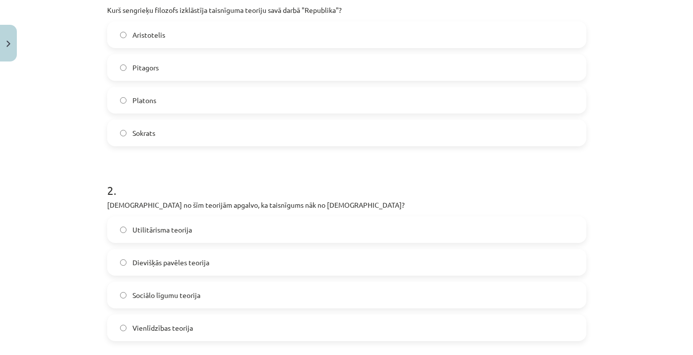
scroll to position [272, 0]
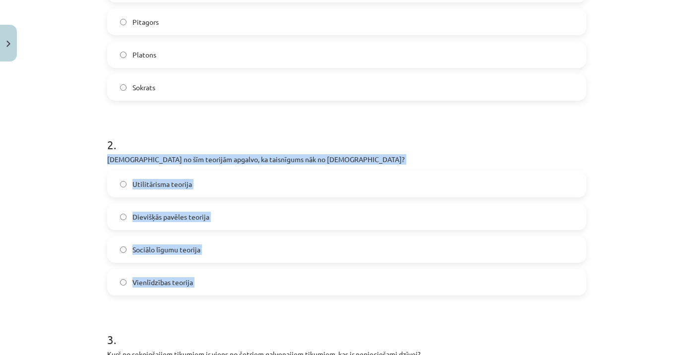
drag, startPoint x: 106, startPoint y: 159, endPoint x: 241, endPoint y: 294, distance: 190.8
click at [140, 217] on span "Dievišķās pavēles teorija" at bounding box center [170, 217] width 77 height 10
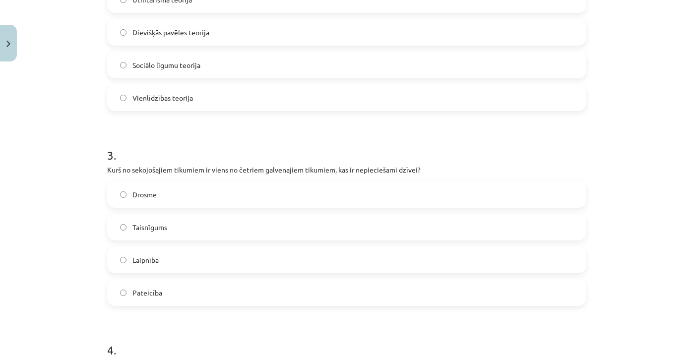
scroll to position [528, 0]
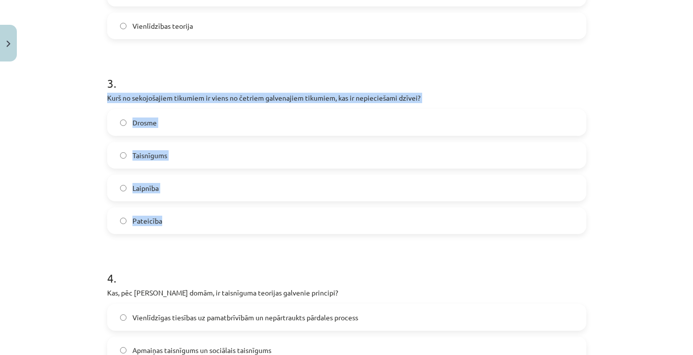
drag, startPoint x: 107, startPoint y: 95, endPoint x: 210, endPoint y: 217, distance: 159.4
click at [210, 217] on div "3 . Kurš no sekojošajiem tikumiem ir viens no četriem galvenajiem tikumiem, kas…" at bounding box center [346, 146] width 479 height 175
click at [173, 153] on label "Taisnīgums" at bounding box center [346, 155] width 477 height 25
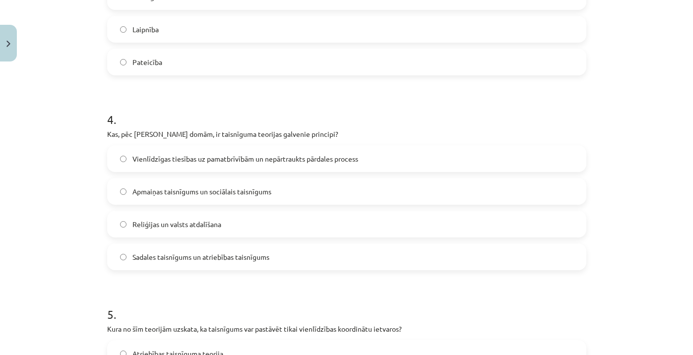
scroll to position [708, 0]
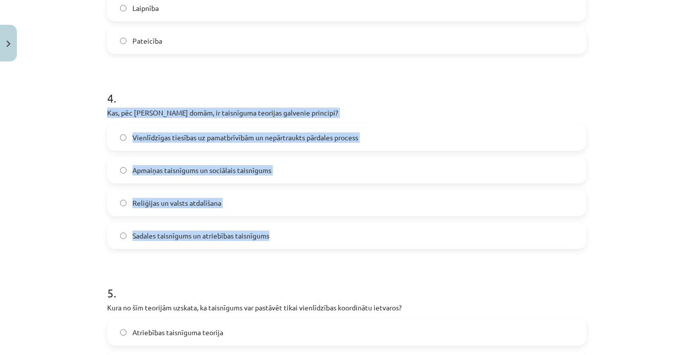
drag, startPoint x: 107, startPoint y: 113, endPoint x: 282, endPoint y: 234, distance: 212.7
click at [282, 234] on div "4 . Kas, pēc Džona Roulza domām, ir taisnīguma teorijas galvenie principi? Vien…" at bounding box center [346, 161] width 479 height 175
click at [135, 138] on span "Vienlīdzīgas tiesības uz pamatbrīvībām un nepārtraukts pārdales process" at bounding box center [245, 137] width 226 height 10
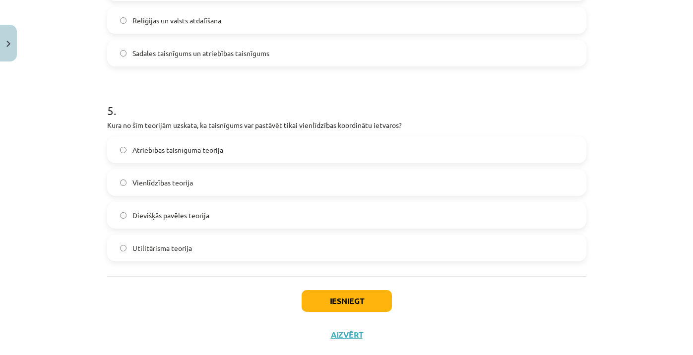
scroll to position [896, 0]
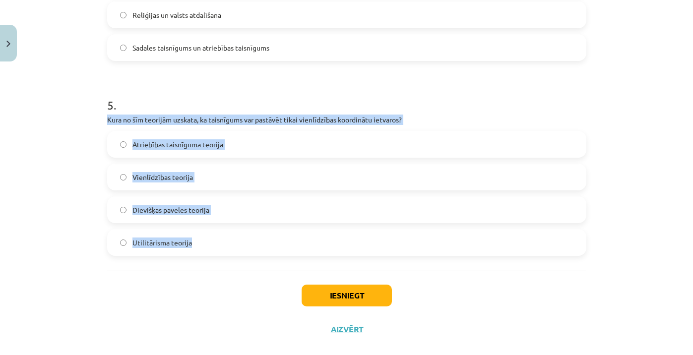
drag, startPoint x: 107, startPoint y: 120, endPoint x: 236, endPoint y: 252, distance: 185.2
click at [236, 252] on div "5 . Kura no šīm teorijām uzskata, ka taisnīgums var pastāvēt tikai vienlīdzības…" at bounding box center [346, 168] width 479 height 175
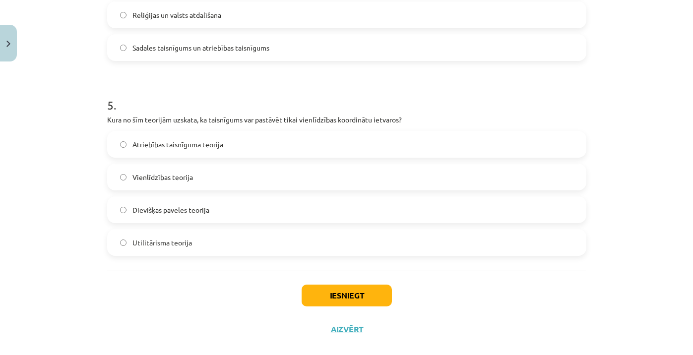
click at [127, 187] on label "Vienlīdzības teorija" at bounding box center [346, 177] width 477 height 25
click at [330, 292] on button "Iesniegt" at bounding box center [347, 296] width 90 height 22
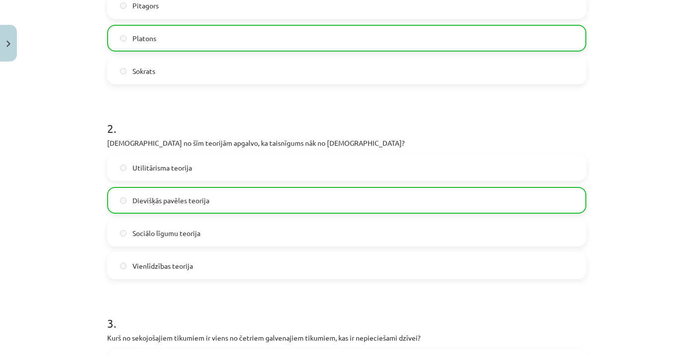
scroll to position [288, 0]
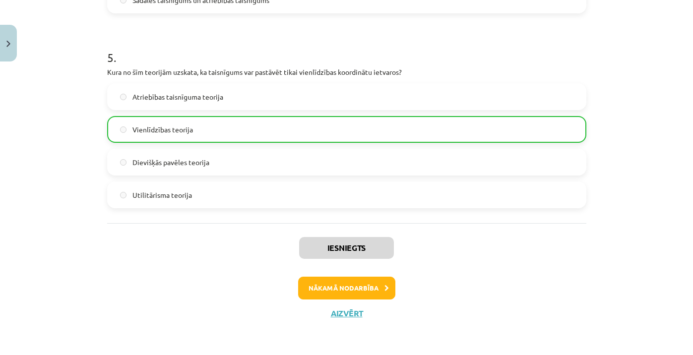
click at [376, 288] on button "Nākamā nodarbība" at bounding box center [346, 288] width 97 height 23
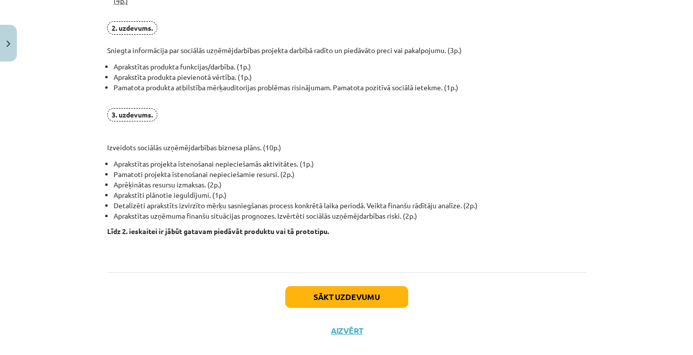
scroll to position [732, 0]
click at [396, 298] on button "Sākt uzdevumu" at bounding box center [346, 298] width 123 height 22
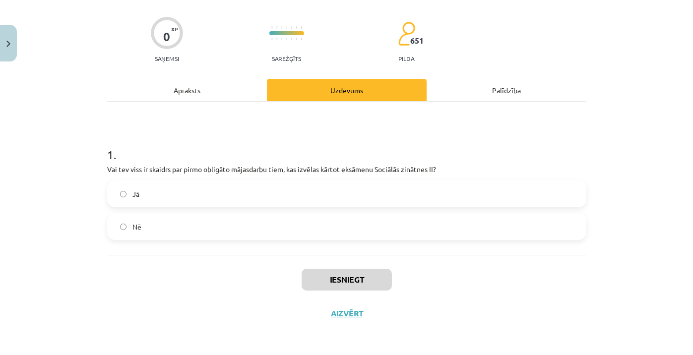
click at [176, 193] on label "Jā" at bounding box center [346, 194] width 477 height 25
click at [324, 280] on button "Iesniegt" at bounding box center [347, 280] width 90 height 22
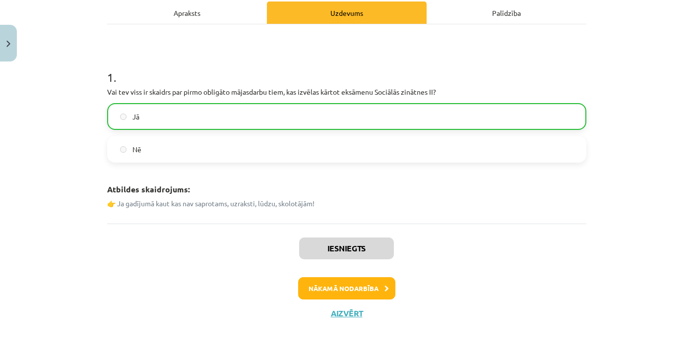
scroll to position [145, 0]
click at [339, 287] on button "Nākamā nodarbība" at bounding box center [346, 288] width 97 height 23
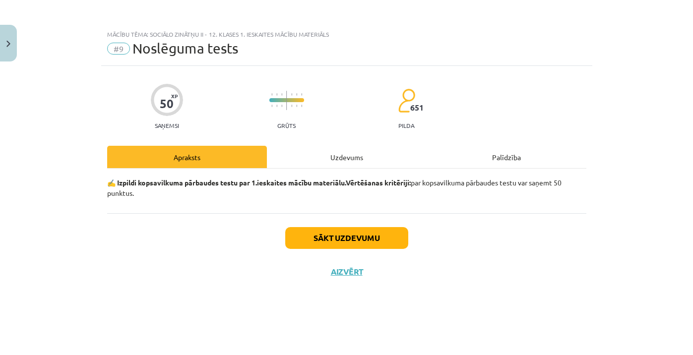
click at [332, 234] on button "Sākt uzdevumu" at bounding box center [346, 238] width 123 height 22
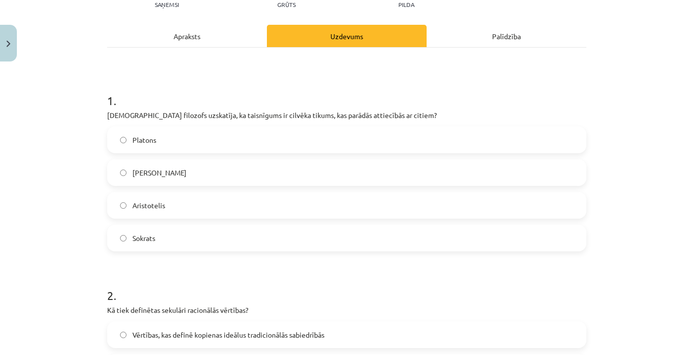
scroll to position [128, 0]
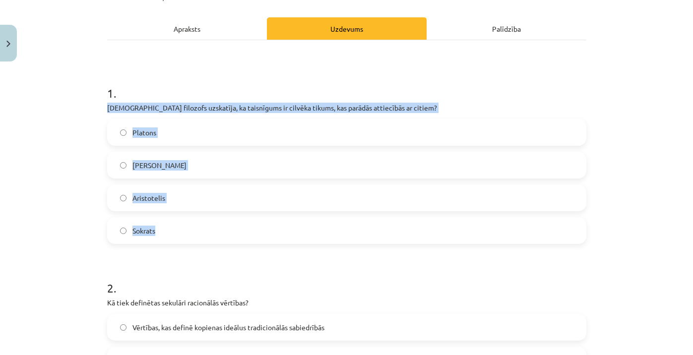
drag, startPoint x: 108, startPoint y: 106, endPoint x: 188, endPoint y: 229, distance: 146.2
click at [188, 229] on div "1 . Kurš filozofs uzskatīja, ka taisnīgums ir cilvēka tikums, kas parādās attie…" at bounding box center [346, 156] width 479 height 175
click at [152, 202] on span "Aristotelis" at bounding box center [148, 198] width 33 height 10
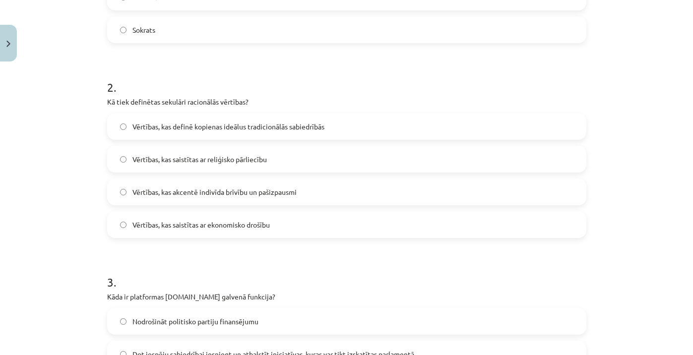
scroll to position [341, 0]
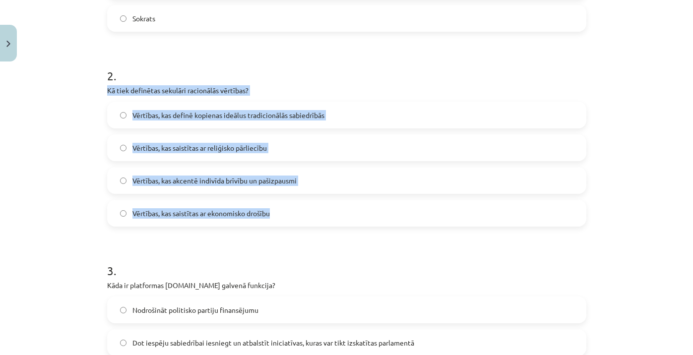
drag, startPoint x: 108, startPoint y: 88, endPoint x: 288, endPoint y: 209, distance: 216.9
click at [288, 209] on div "2 . Kā tiek definētas sekulāri racionālās vērtības? Vērtības, kas definē kopien…" at bounding box center [346, 139] width 479 height 175
click at [139, 181] on span "Vērtības, kas akcentē indivīda brīvību un pašizpausmi" at bounding box center [214, 181] width 164 height 10
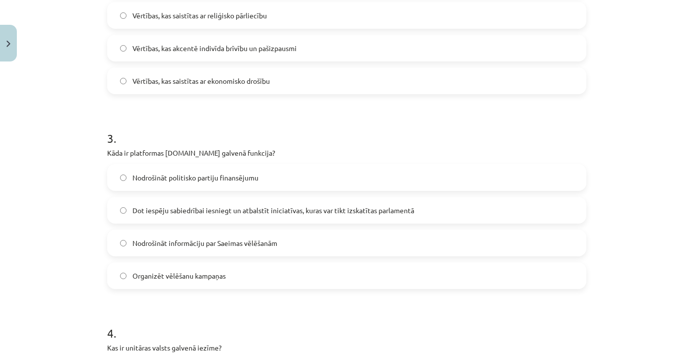
scroll to position [488, 0]
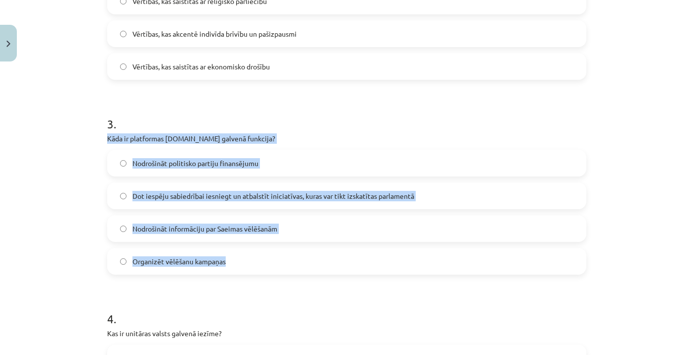
drag, startPoint x: 106, startPoint y: 138, endPoint x: 267, endPoint y: 263, distance: 203.9
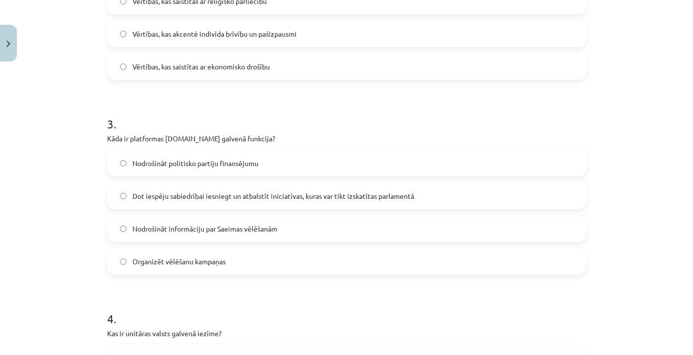
click at [131, 195] on label "Dot iespēju sabiedrībai iesniegt un atbalstīt iniciatīvas, kuras var tikt izska…" at bounding box center [346, 196] width 477 height 25
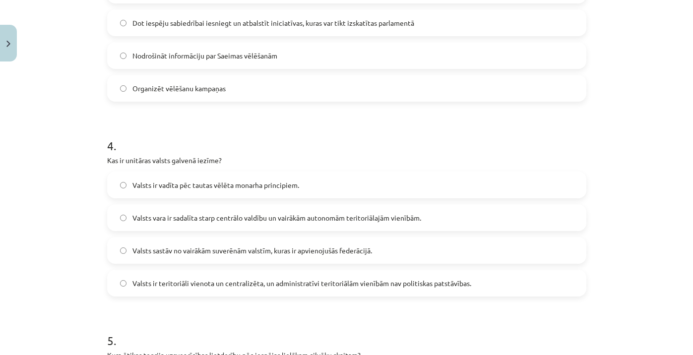
scroll to position [709, 0]
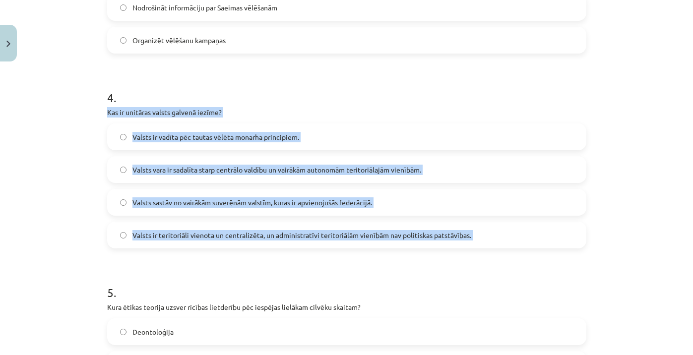
drag, startPoint x: 108, startPoint y: 113, endPoint x: 476, endPoint y: 263, distance: 397.0
click at [150, 203] on span "Valsts sastāv no vairākām suverēnām valstīm, kuras ir apvienojušās federācijā." at bounding box center [252, 202] width 240 height 10
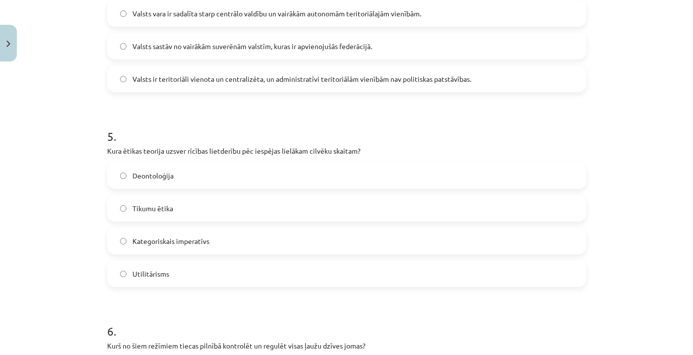
scroll to position [868, 0]
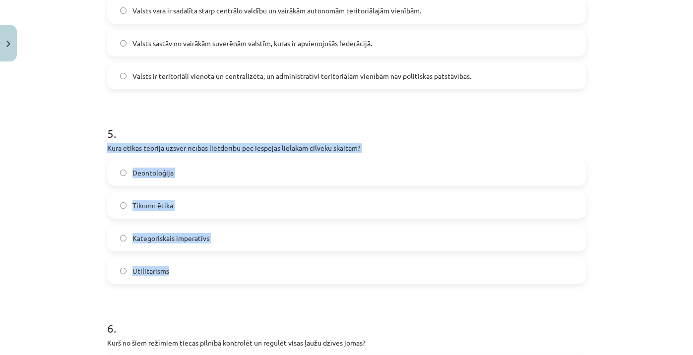
drag, startPoint x: 108, startPoint y: 147, endPoint x: 220, endPoint y: 270, distance: 166.7
click at [220, 270] on div "5 . Kura ētikas teorija uzsver rīcības lietderību pēc iespējas lielākam cilvēku…" at bounding box center [346, 196] width 479 height 175
click at [143, 270] on span "Utilitārisms" at bounding box center [150, 271] width 37 height 10
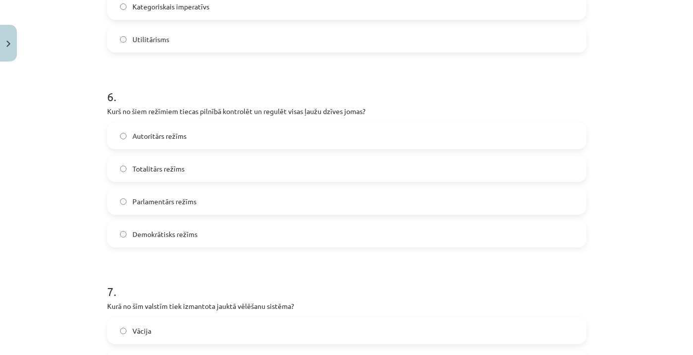
scroll to position [1103, 0]
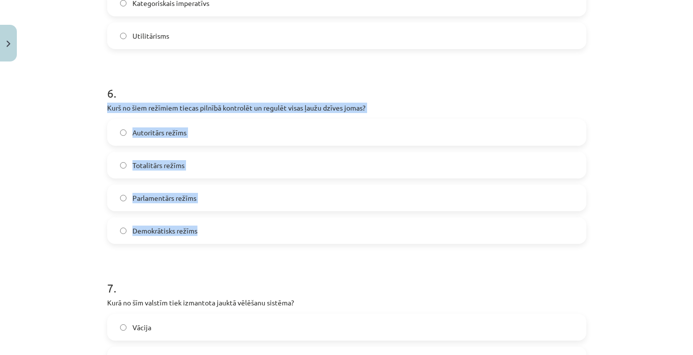
drag, startPoint x: 106, startPoint y: 108, endPoint x: 234, endPoint y: 242, distance: 185.2
click at [234, 242] on div "50 XP Saņemsi Grūts 651 pilda Apraksts Uzdevums Palīdzība 1 . Kurš filozofs uzs…" at bounding box center [346, 38] width 491 height 2151
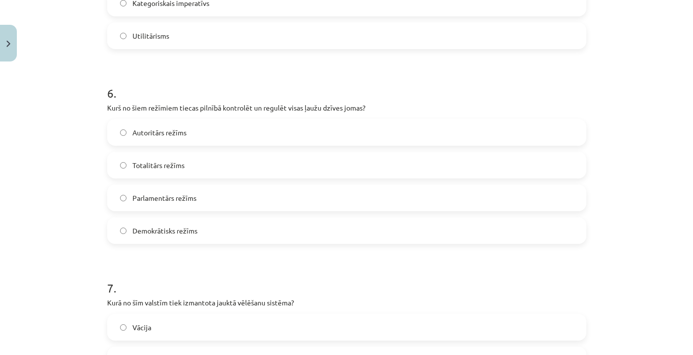
click at [635, 2] on div "Mācību tēma: Sociālo zinātņu ii - 12. klases 1. ieskaites mācību materiāls #9 N…" at bounding box center [346, 177] width 693 height 355
click at [175, 161] on span "Totalitārs režīms" at bounding box center [158, 165] width 52 height 10
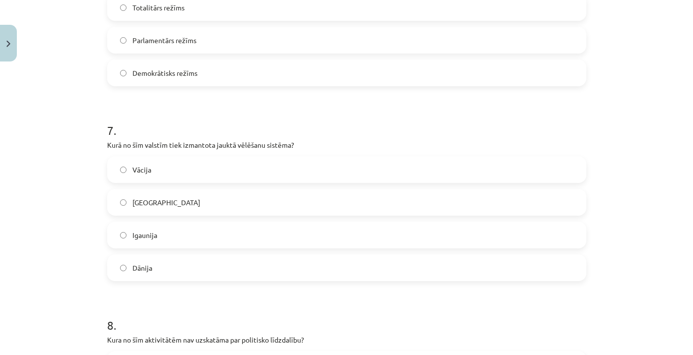
scroll to position [1299, 0]
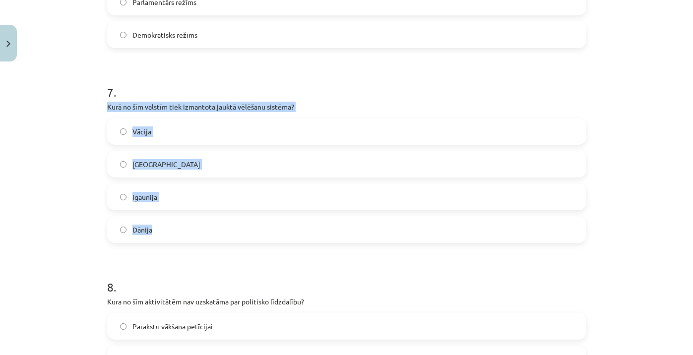
drag, startPoint x: 107, startPoint y: 106, endPoint x: 225, endPoint y: 229, distance: 170.1
click at [225, 229] on div "7 . Kurā no šīm valstīm tiek izmantota jauktā vēlēšanu sistēma? Vācija ASV Igau…" at bounding box center [346, 155] width 479 height 175
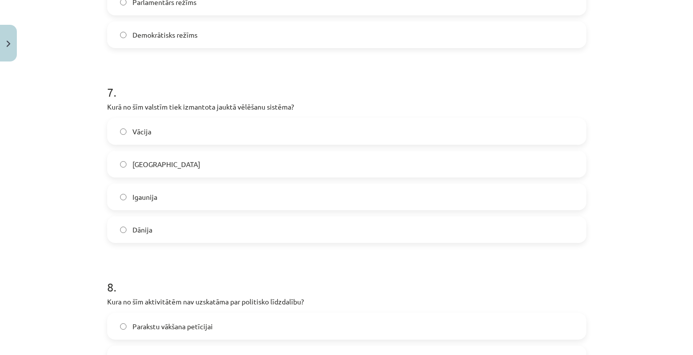
click at [157, 138] on label "Vācija" at bounding box center [346, 131] width 477 height 25
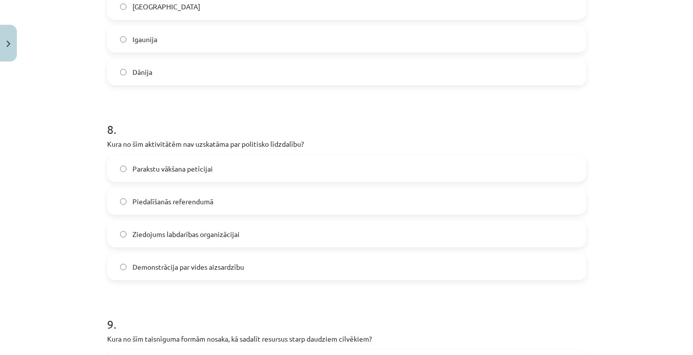
scroll to position [1464, 0]
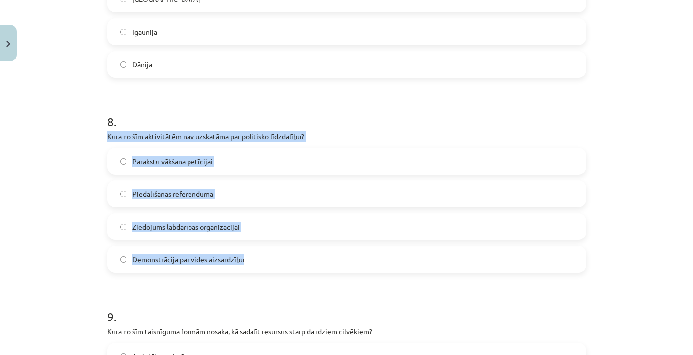
drag, startPoint x: 107, startPoint y: 135, endPoint x: 256, endPoint y: 256, distance: 191.8
click at [256, 256] on div "8 . Kura no šīm aktivitātēm nav uzskatāma par politisko līdzdalību? Parakstu vā…" at bounding box center [346, 185] width 479 height 175
click at [140, 224] on span "Ziedojums labdarības organizācijai" at bounding box center [185, 227] width 107 height 10
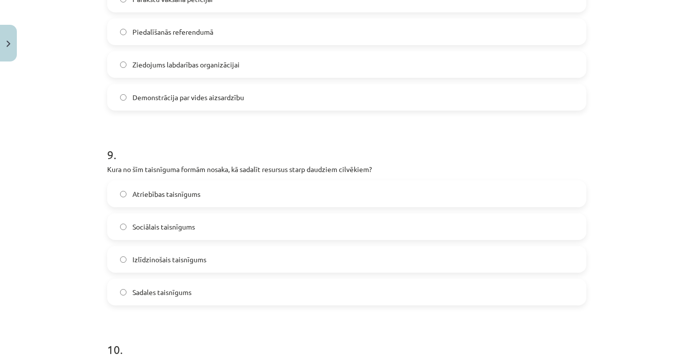
scroll to position [1647, 0]
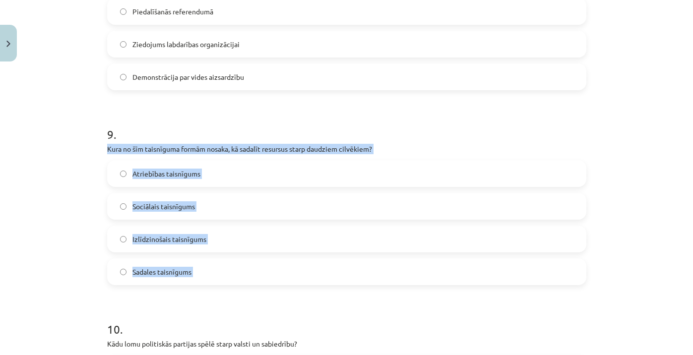
drag, startPoint x: 106, startPoint y: 149, endPoint x: 254, endPoint y: 285, distance: 200.4
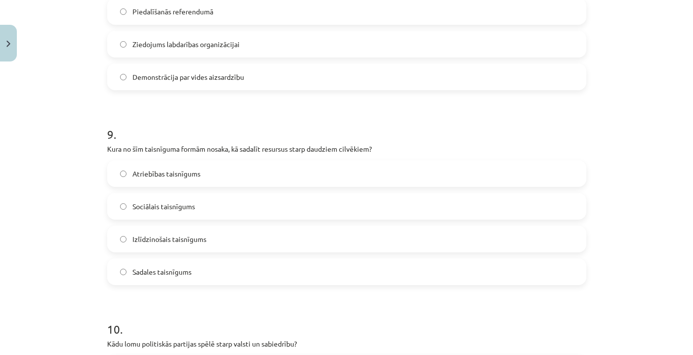
click at [162, 267] on span "Sadales taisnīgums" at bounding box center [161, 272] width 59 height 10
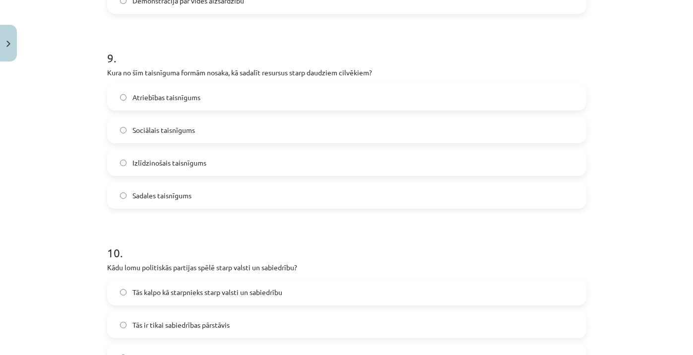
scroll to position [1852, 0]
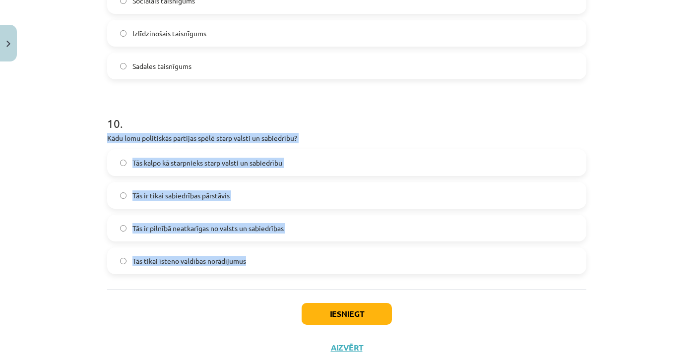
drag, startPoint x: 108, startPoint y: 138, endPoint x: 279, endPoint y: 273, distance: 217.6
click at [279, 273] on div "10 . Kādu lomu politiskās partijas spēlē starp valsti un sabiedrību? Tās kalpo …" at bounding box center [346, 186] width 479 height 175
click at [142, 163] on span "Tās kalpo kā starpnieks starp valsti un sabiedrību" at bounding box center [207, 163] width 150 height 10
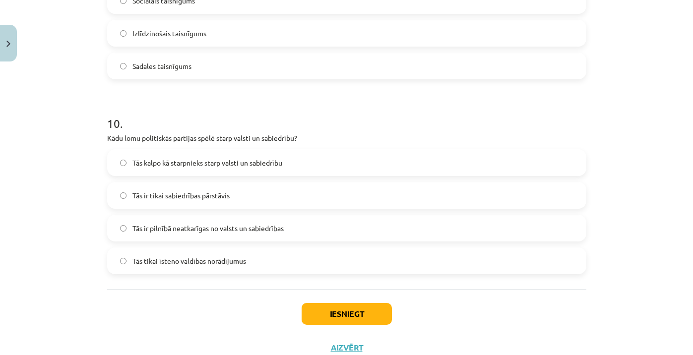
click at [347, 325] on div "Iesniegt Aizvērt" at bounding box center [346, 323] width 479 height 69
click at [346, 319] on button "Iesniegt" at bounding box center [347, 314] width 90 height 22
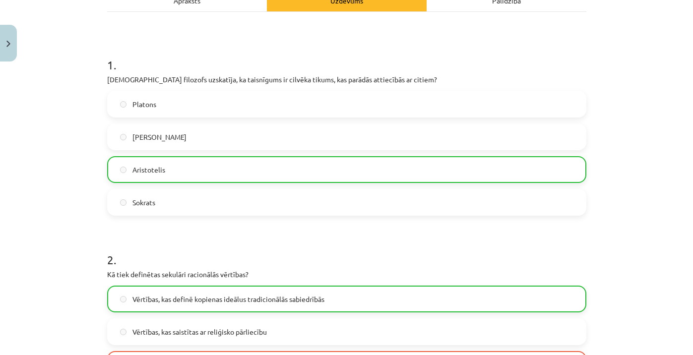
scroll to position [160, 0]
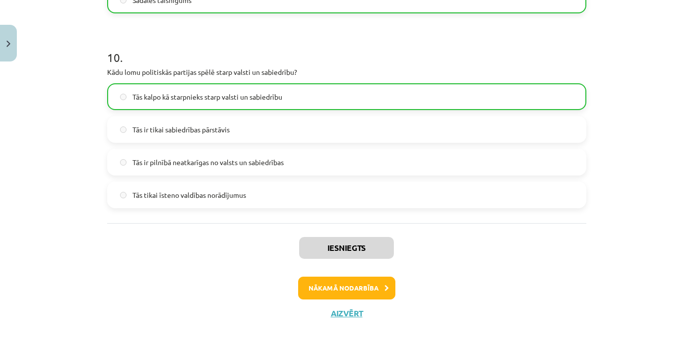
click at [375, 293] on button "Nākamā nodarbība" at bounding box center [346, 288] width 97 height 23
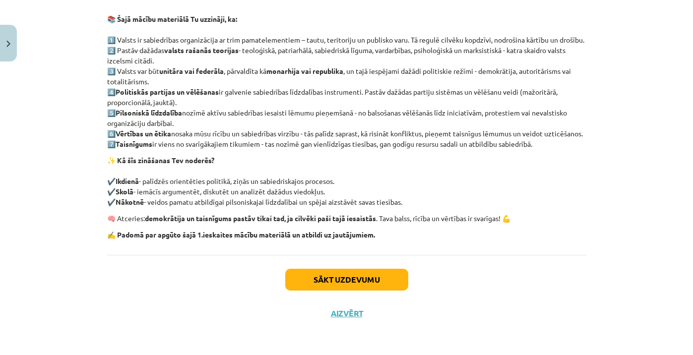
click at [372, 280] on button "Sākt uzdevumu" at bounding box center [346, 280] width 123 height 22
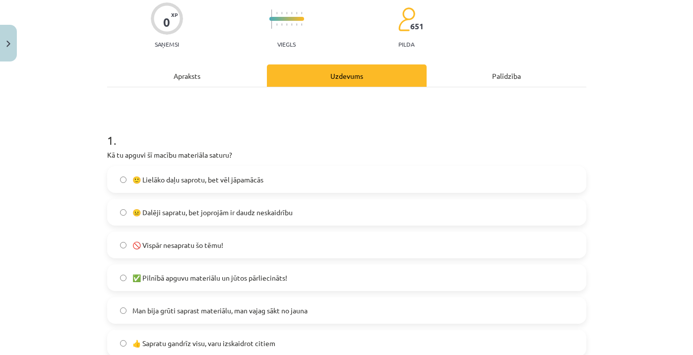
scroll to position [82, 0]
click at [196, 184] on label "🙂 Lielāko daļu saprotu, bet vēl jāpamācās" at bounding box center [346, 179] width 477 height 25
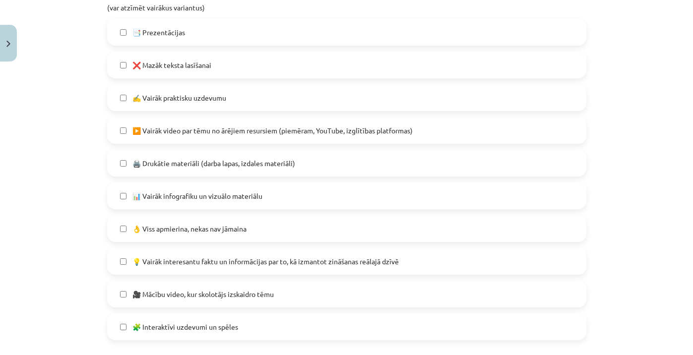
scroll to position [506, 0]
click at [200, 134] on span "▶️ Vairāk video par tēmu no ārējiem resursiem (piemēram, YouTube, izglītības pl…" at bounding box center [272, 130] width 280 height 10
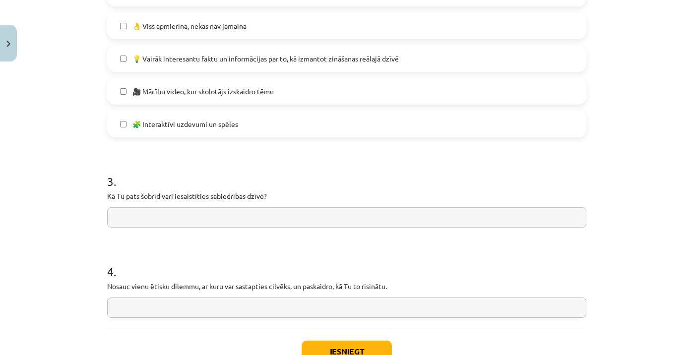
scroll to position [713, 0]
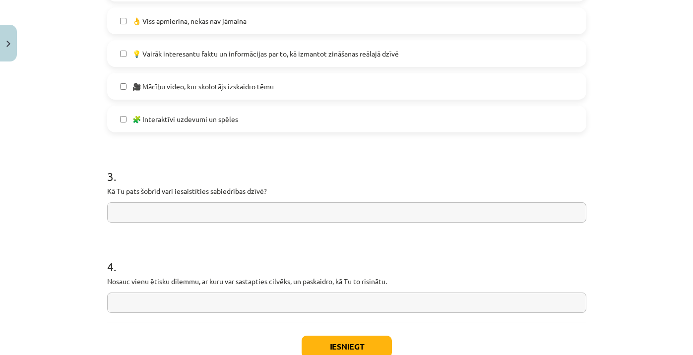
click at [203, 86] on span "🎥 Mācību video, kur skolotājs izskaidro tēmu" at bounding box center [202, 86] width 141 height 10
click at [171, 209] on input "text" at bounding box center [346, 212] width 479 height 20
drag, startPoint x: 109, startPoint y: 190, endPoint x: 328, endPoint y: 191, distance: 218.7
click at [328, 191] on p "Kā Tu pats šobrīd vari iesaistīties sabiedrības dzīvē?" at bounding box center [346, 191] width 479 height 10
click at [194, 214] on input "text" at bounding box center [346, 212] width 479 height 20
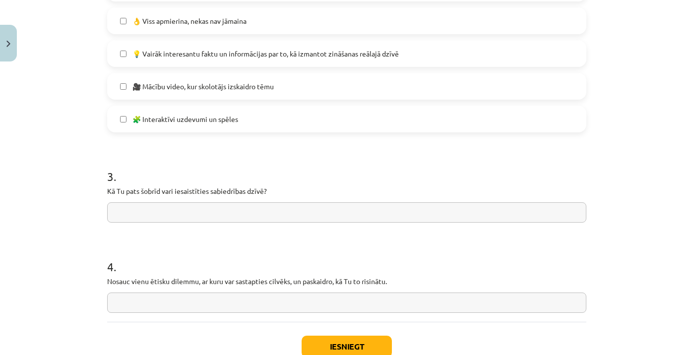
paste input "**********"
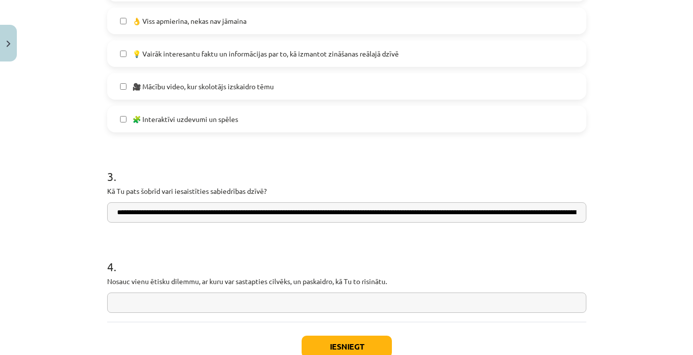
drag, startPoint x: 356, startPoint y: 212, endPoint x: 582, endPoint y: 210, distance: 226.2
click at [582, 210] on input "**********" at bounding box center [346, 212] width 479 height 20
drag, startPoint x: 117, startPoint y: 211, endPoint x: 148, endPoint y: 212, distance: 31.3
click at [148, 212] on input "**********" at bounding box center [346, 212] width 479 height 20
drag, startPoint x: 146, startPoint y: 210, endPoint x: 86, endPoint y: 204, distance: 60.3
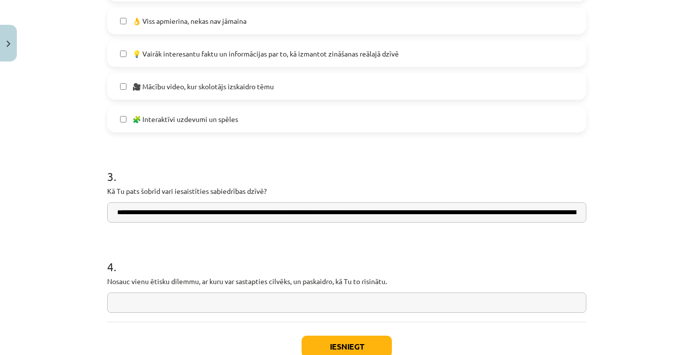
click at [84, 204] on div "Mācību tēma: Sociālo zinātņu ii - 12. klases 1. ieskaites mācību materiāls #10 …" at bounding box center [346, 177] width 693 height 355
drag, startPoint x: 221, startPoint y: 212, endPoint x: 278, endPoint y: 213, distance: 57.0
click at [278, 213] on input "**********" at bounding box center [346, 212] width 479 height 20
click at [152, 210] on input "**********" at bounding box center [346, 212] width 479 height 20
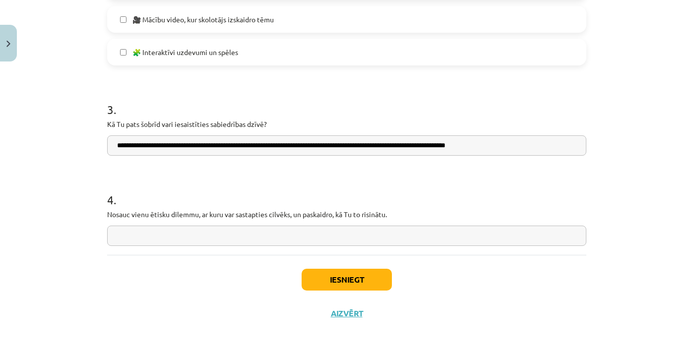
scroll to position [782, 0]
type input "**********"
drag, startPoint x: 109, startPoint y: 213, endPoint x: 420, endPoint y: 219, distance: 311.0
click at [420, 220] on div "4 . Nosauc vienu ētisku dilemmu, ar kuru var sastapties cilvēks, un paskaidro, …" at bounding box center [346, 211] width 479 height 70
click at [420, 219] on div "4 . Nosauc vienu ētisku dilemmu, ar kuru var sastapties cilvēks, un paskaidro, …" at bounding box center [346, 211] width 479 height 70
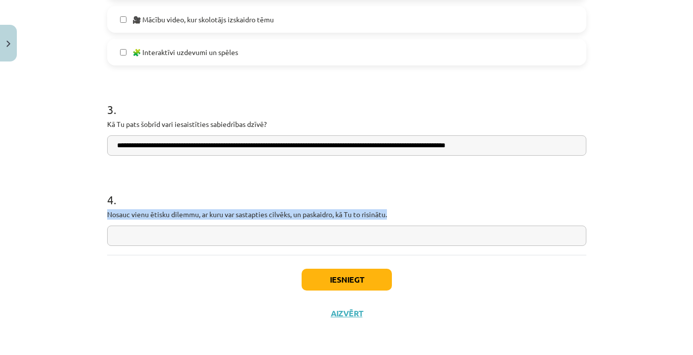
drag, startPoint x: 399, startPoint y: 215, endPoint x: 112, endPoint y: 206, distance: 287.8
click at [112, 206] on div "4 . Nosauc vienu ētisku dilemmu, ar kuru var sastapties cilvēks, un paskaidro, …" at bounding box center [346, 211] width 479 height 70
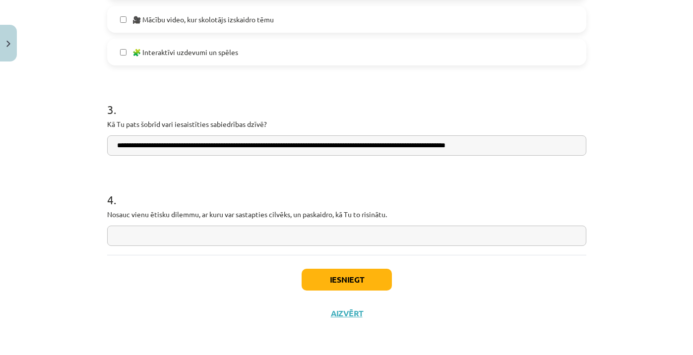
click at [191, 232] on input "text" at bounding box center [346, 236] width 479 height 20
paste input "**********"
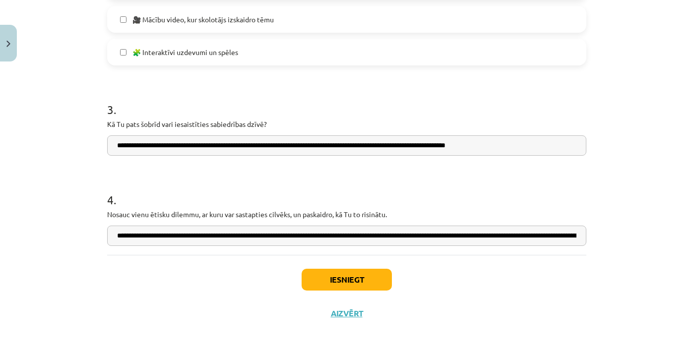
type input "**********"
click at [250, 180] on h1 "4 ." at bounding box center [346, 191] width 479 height 31
click at [372, 282] on button "Iesniegt" at bounding box center [347, 280] width 90 height 22
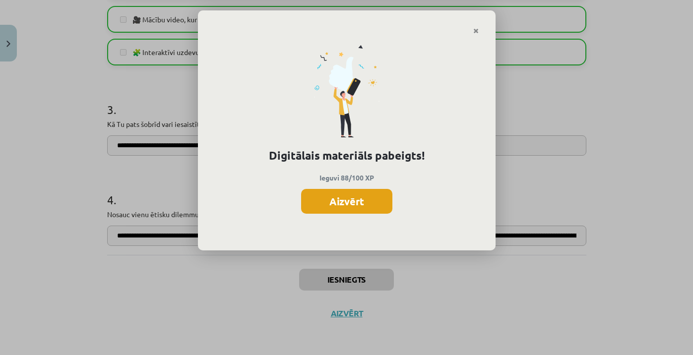
click at [358, 189] on button "Aizvērt" at bounding box center [346, 201] width 91 height 25
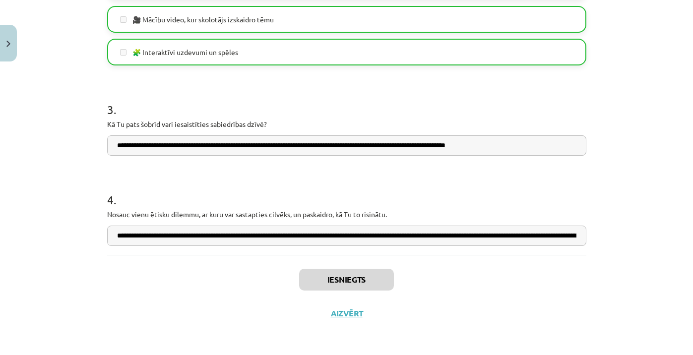
click at [346, 306] on div "Iesniegts Aizvērt" at bounding box center [346, 289] width 479 height 69
click at [347, 311] on button "Aizvērt" at bounding box center [347, 313] width 38 height 10
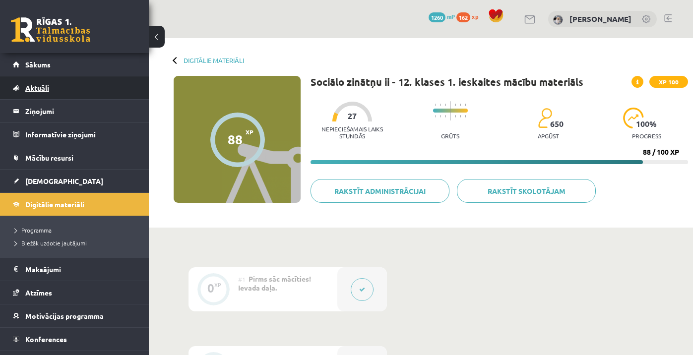
scroll to position [0, 0]
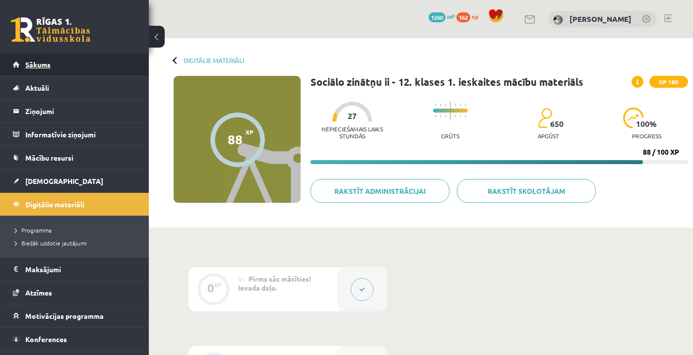
click at [72, 66] on link "Sākums" at bounding box center [74, 64] width 123 height 23
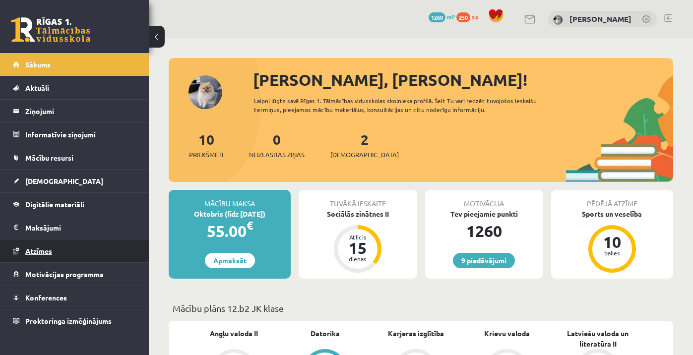
click at [41, 251] on span "Atzīmes" at bounding box center [38, 250] width 27 height 9
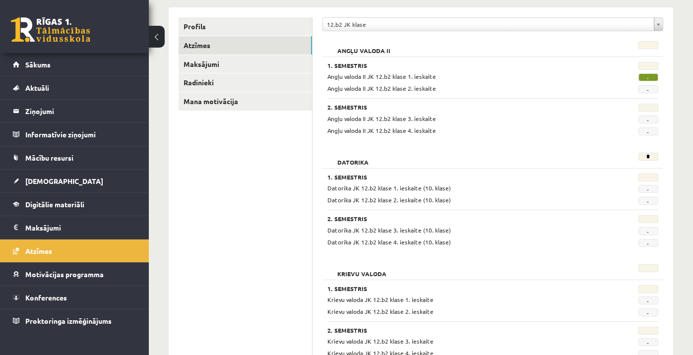
scroll to position [177, 0]
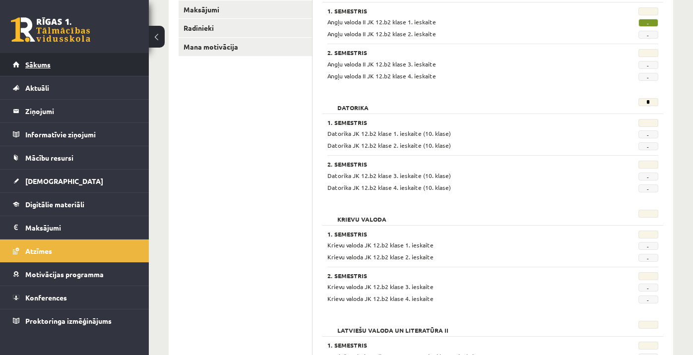
click at [80, 68] on link "Sākums" at bounding box center [74, 64] width 123 height 23
